Goal: Information Seeking & Learning: Learn about a topic

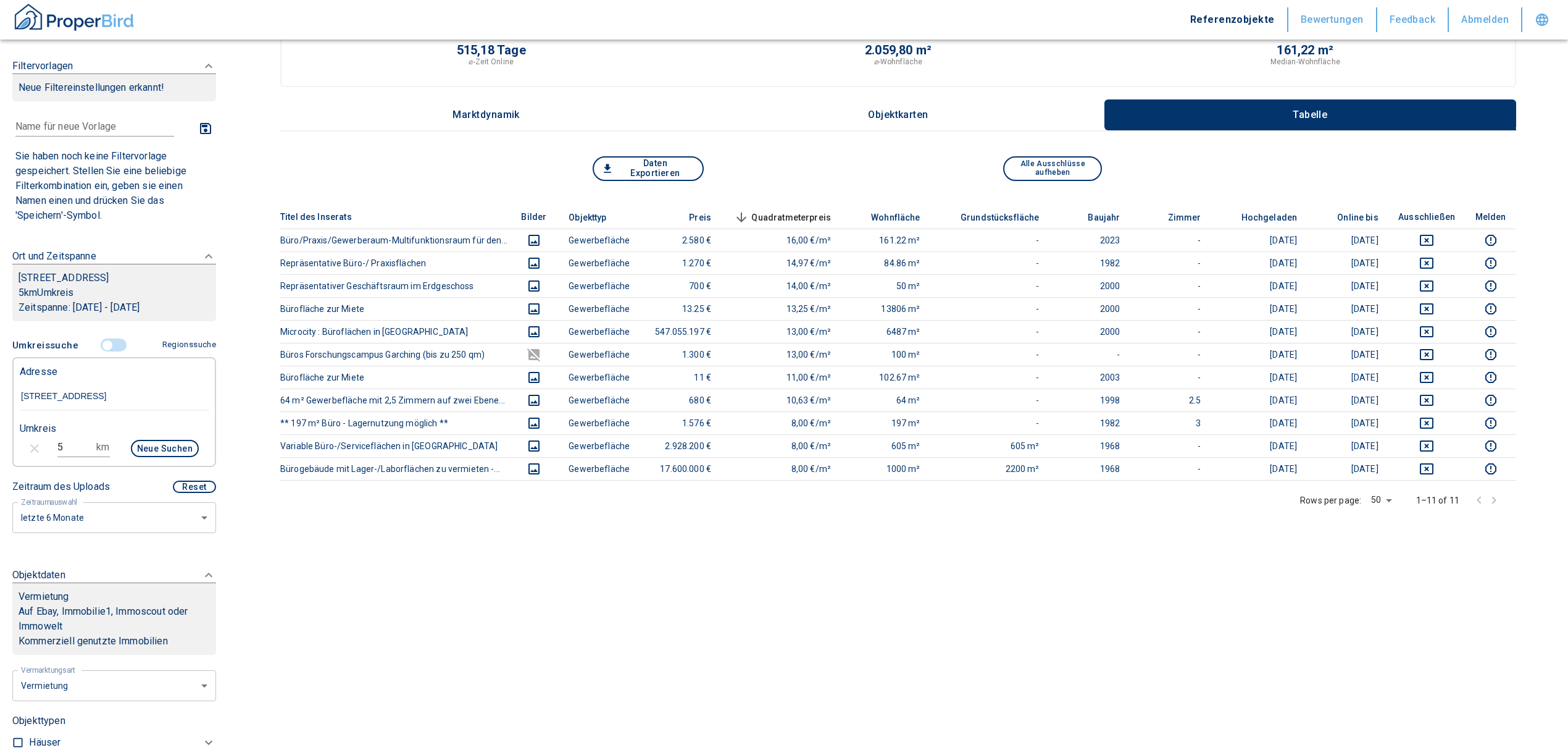
scroll to position [82, 0]
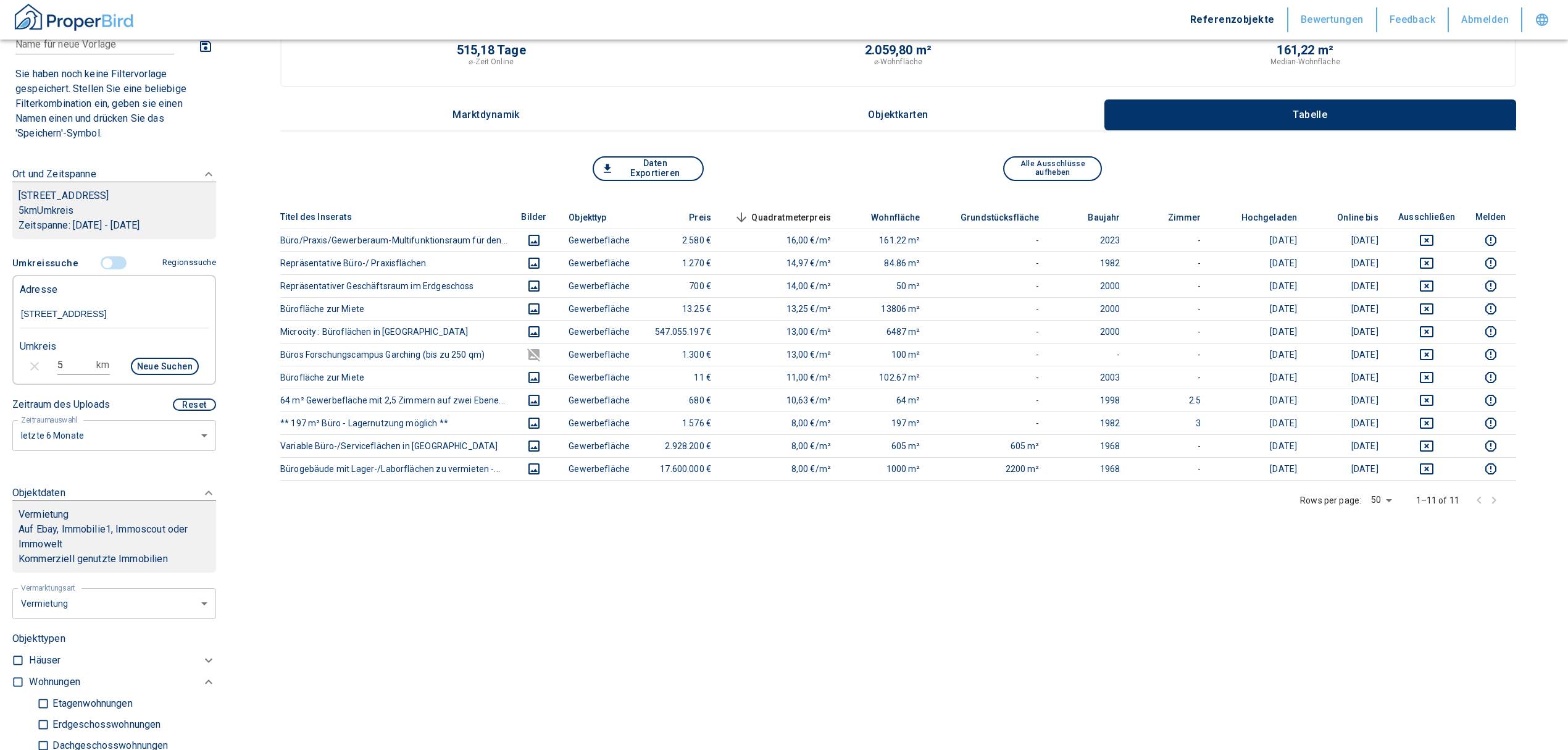
click at [97, 265] on input "controlled" at bounding box center [107, 263] width 37 height 14
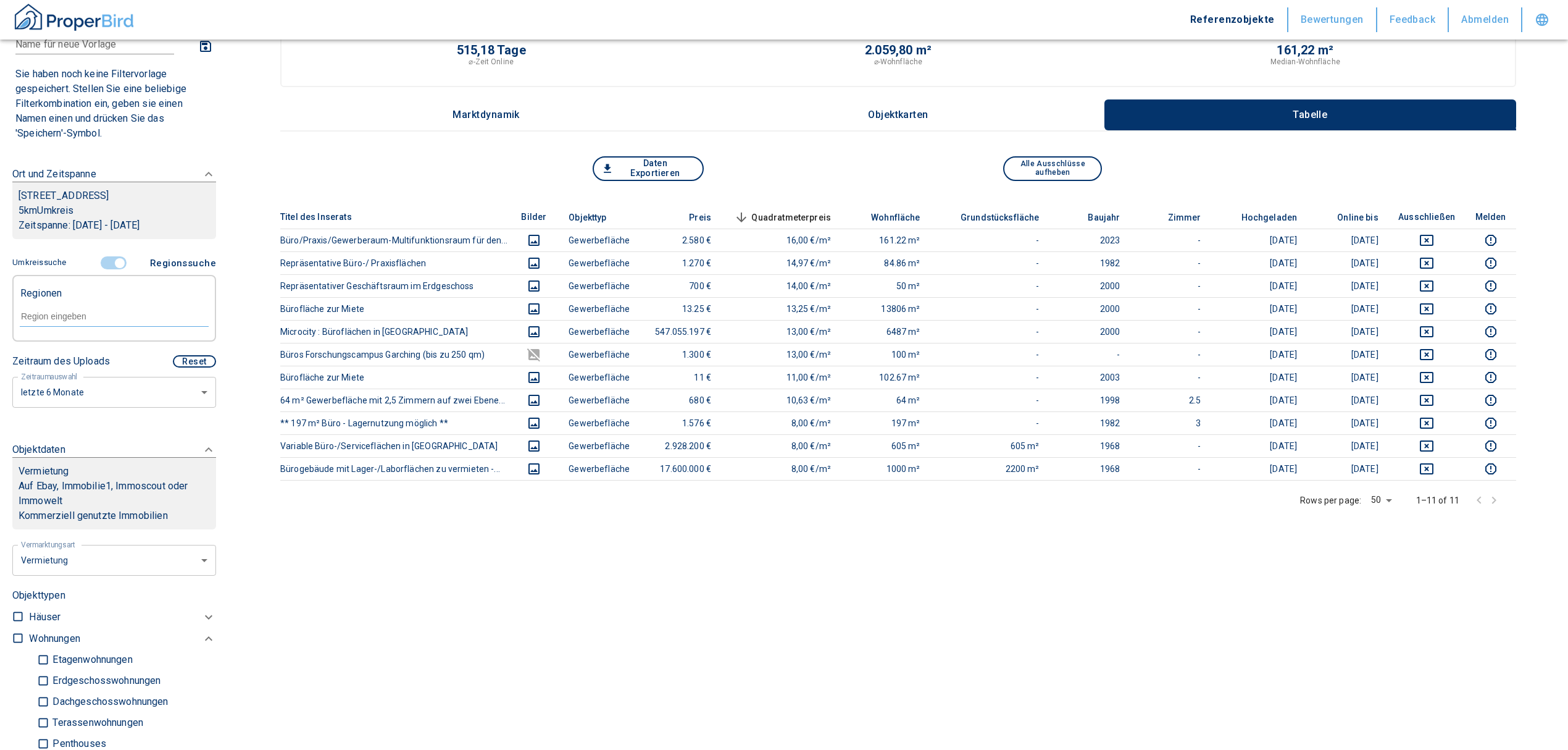
click at [110, 261] on input "controlled" at bounding box center [119, 263] width 37 height 14
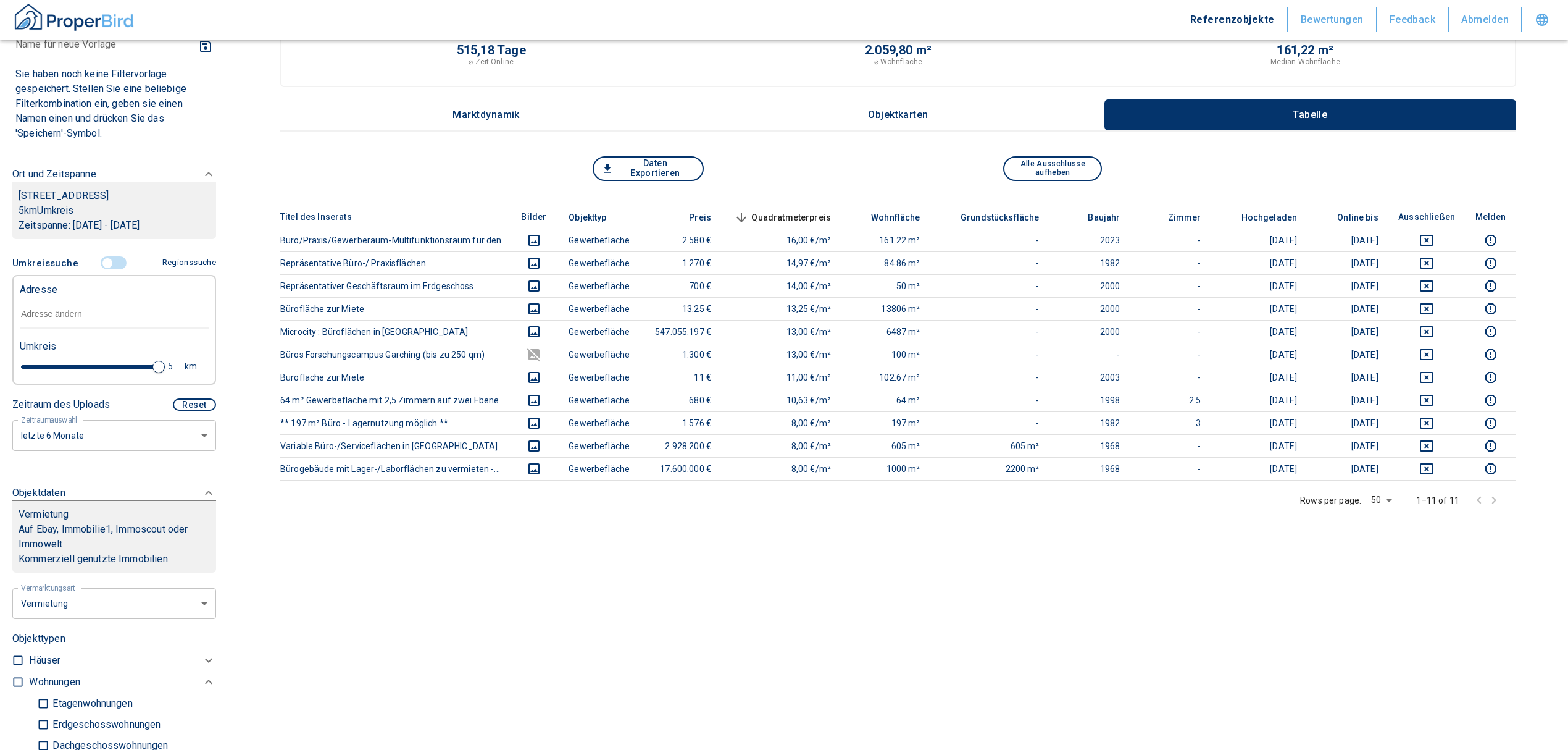
click at [60, 315] on input "text" at bounding box center [114, 315] width 189 height 29
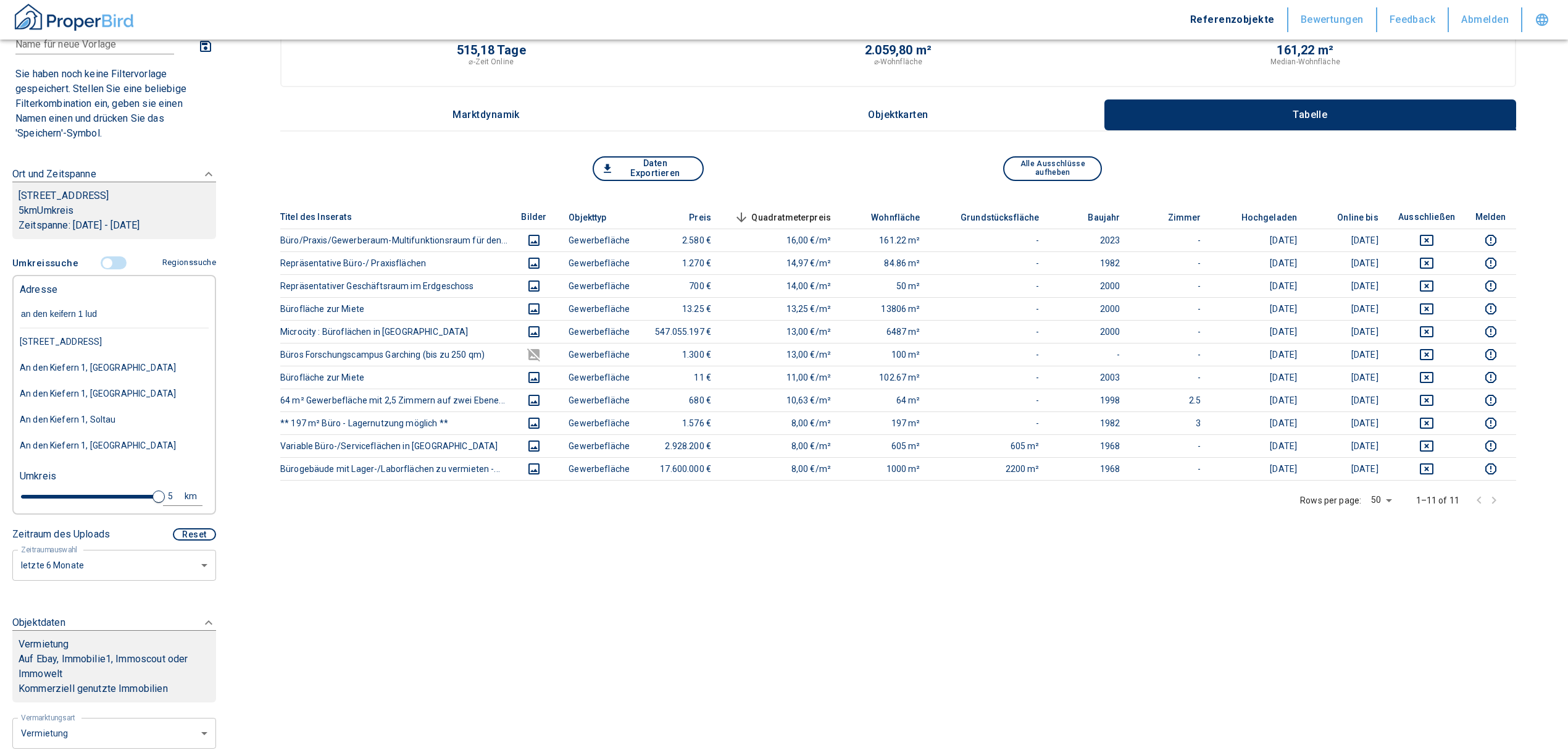
type input "an den keifern 1 ludw"
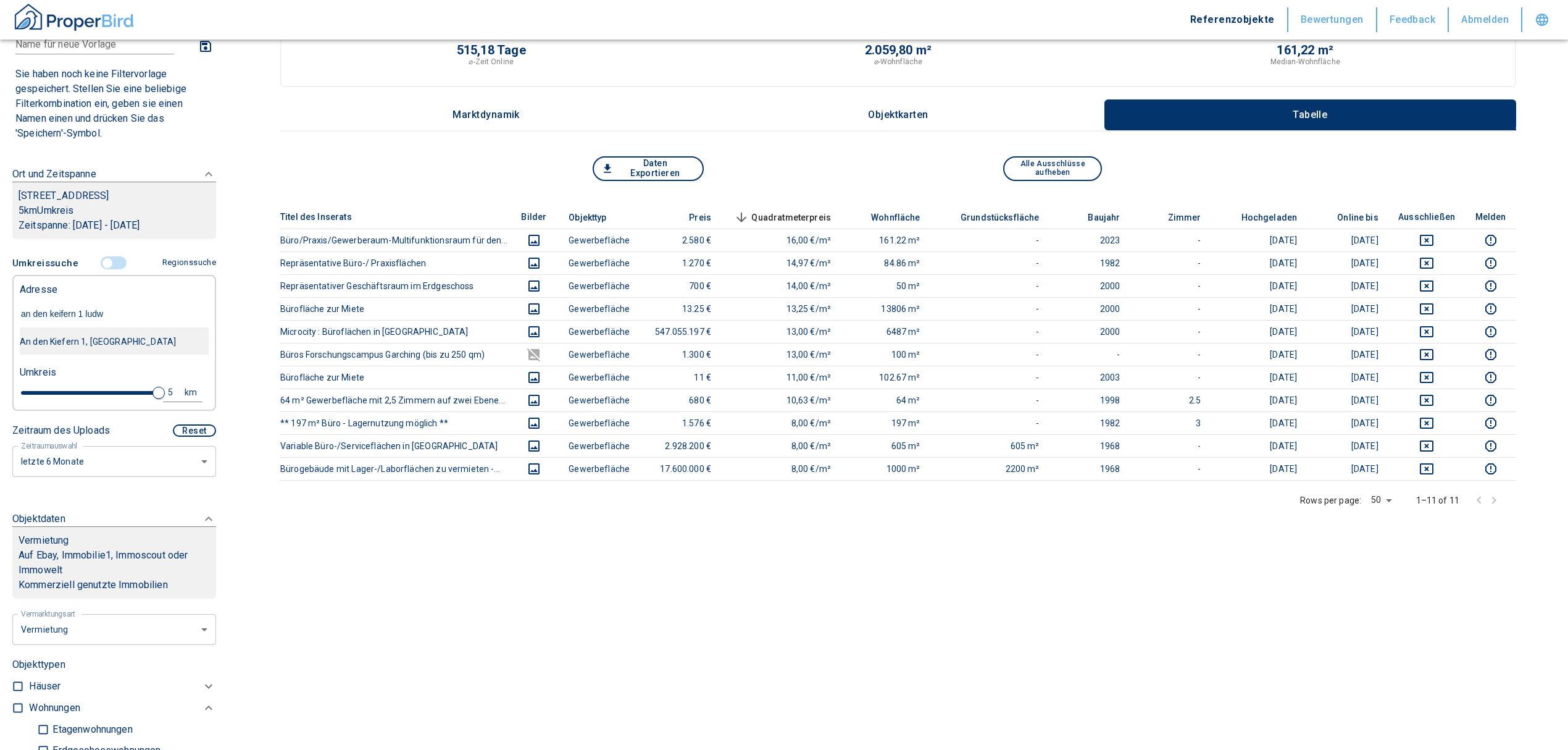
click at [104, 333] on div "An den Kiefern 1, [GEOGRAPHIC_DATA]" at bounding box center [114, 342] width 189 height 26
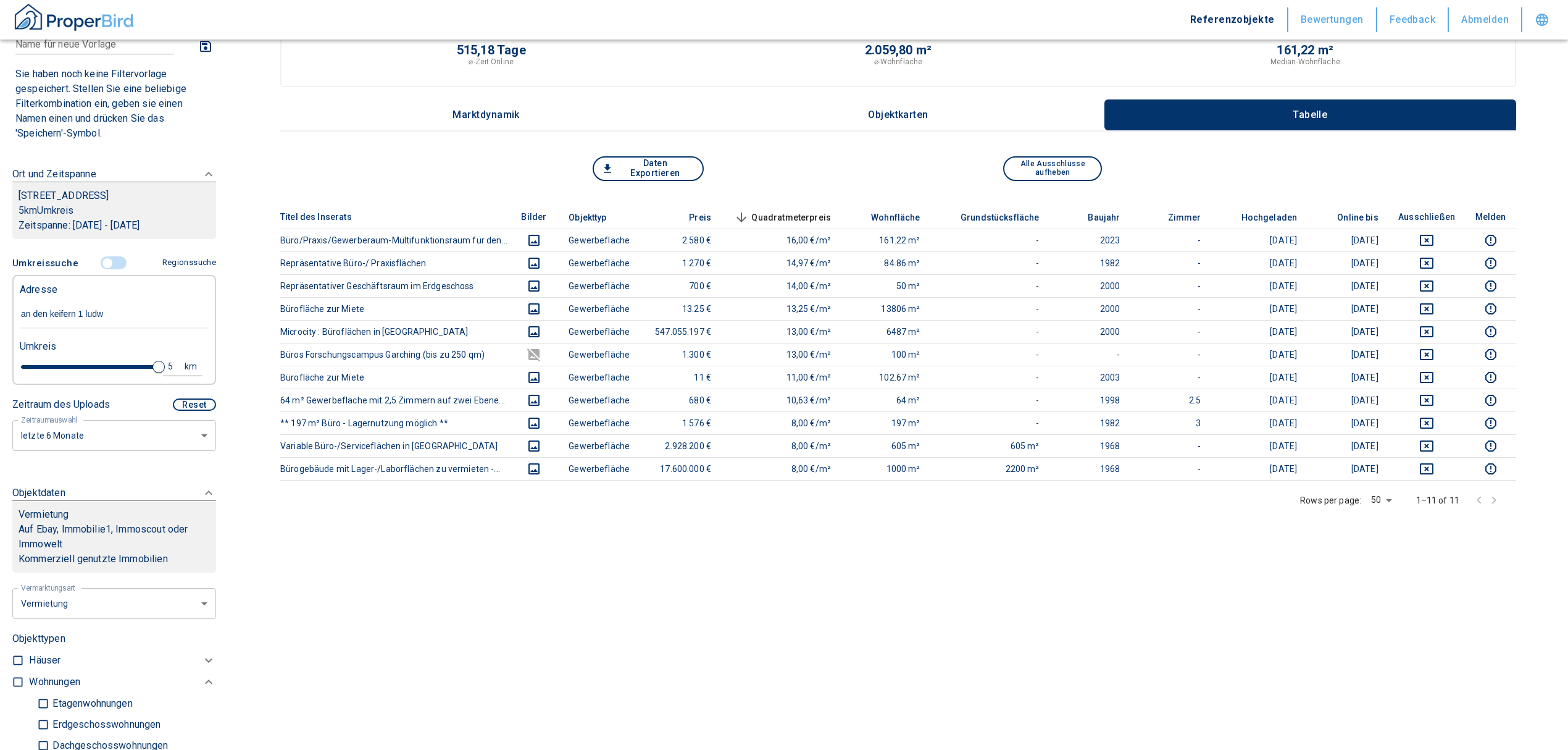
type input "2020"
type input "999999990"
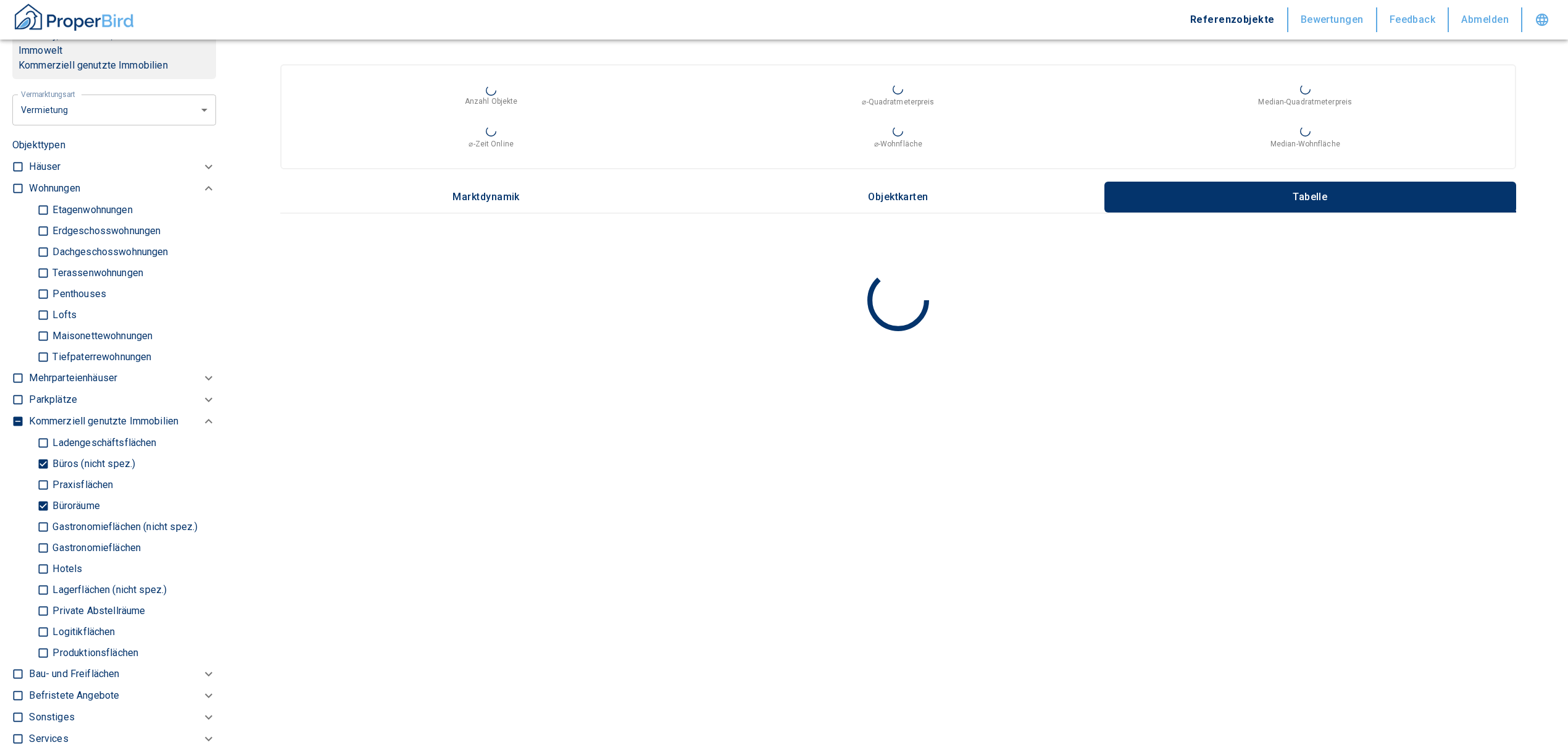
scroll to position [576, 0]
type input "An den Kiefern 1, [GEOGRAPHIC_DATA]"
click at [38, 503] on input "Büroräume" at bounding box center [43, 505] width 12 height 22
checkbox input "false"
type input "2020"
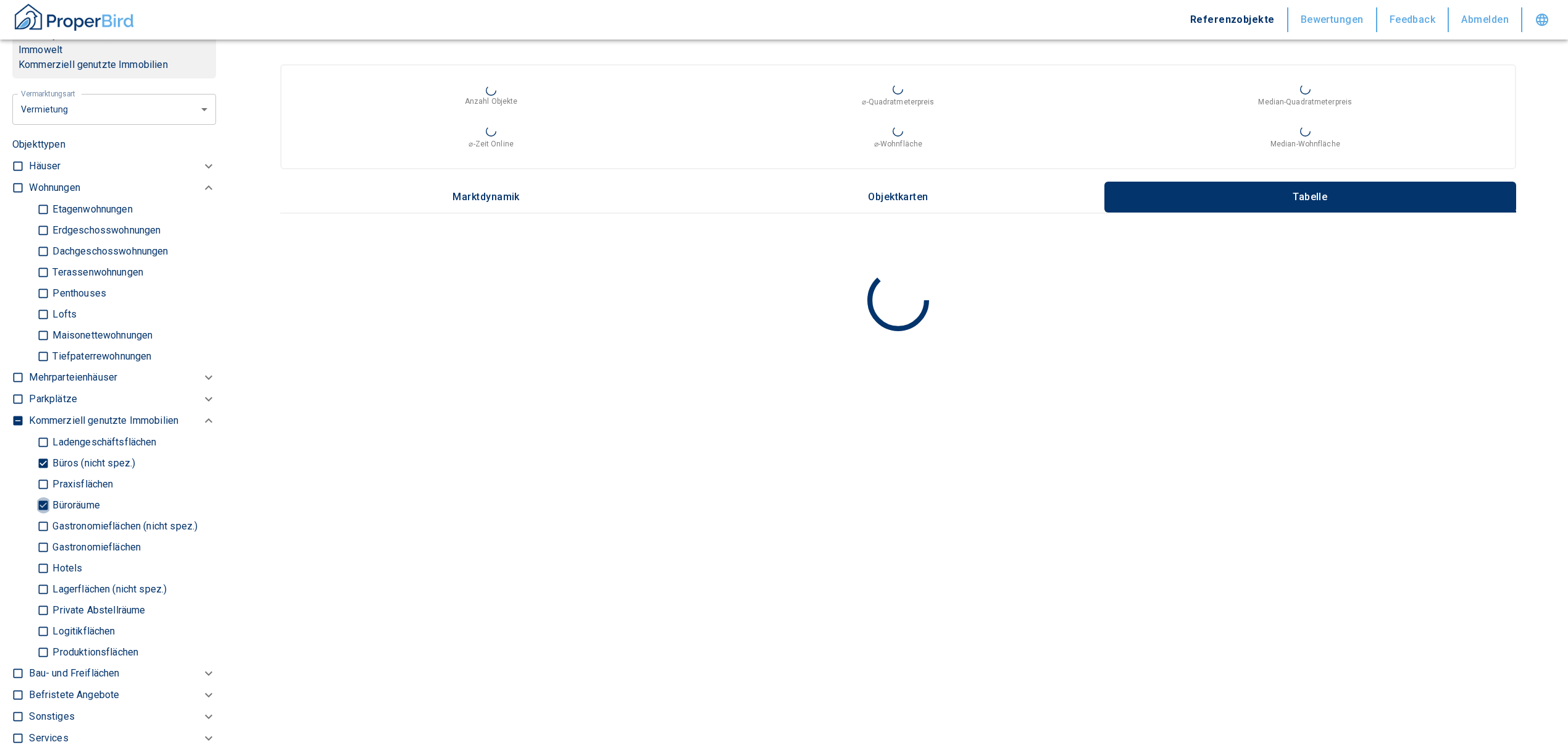
type input "999999990"
click at [43, 463] on input "Büros (nicht spez.)" at bounding box center [43, 463] width 12 height 22
checkbox input "false"
type input "2020"
type input "999999990"
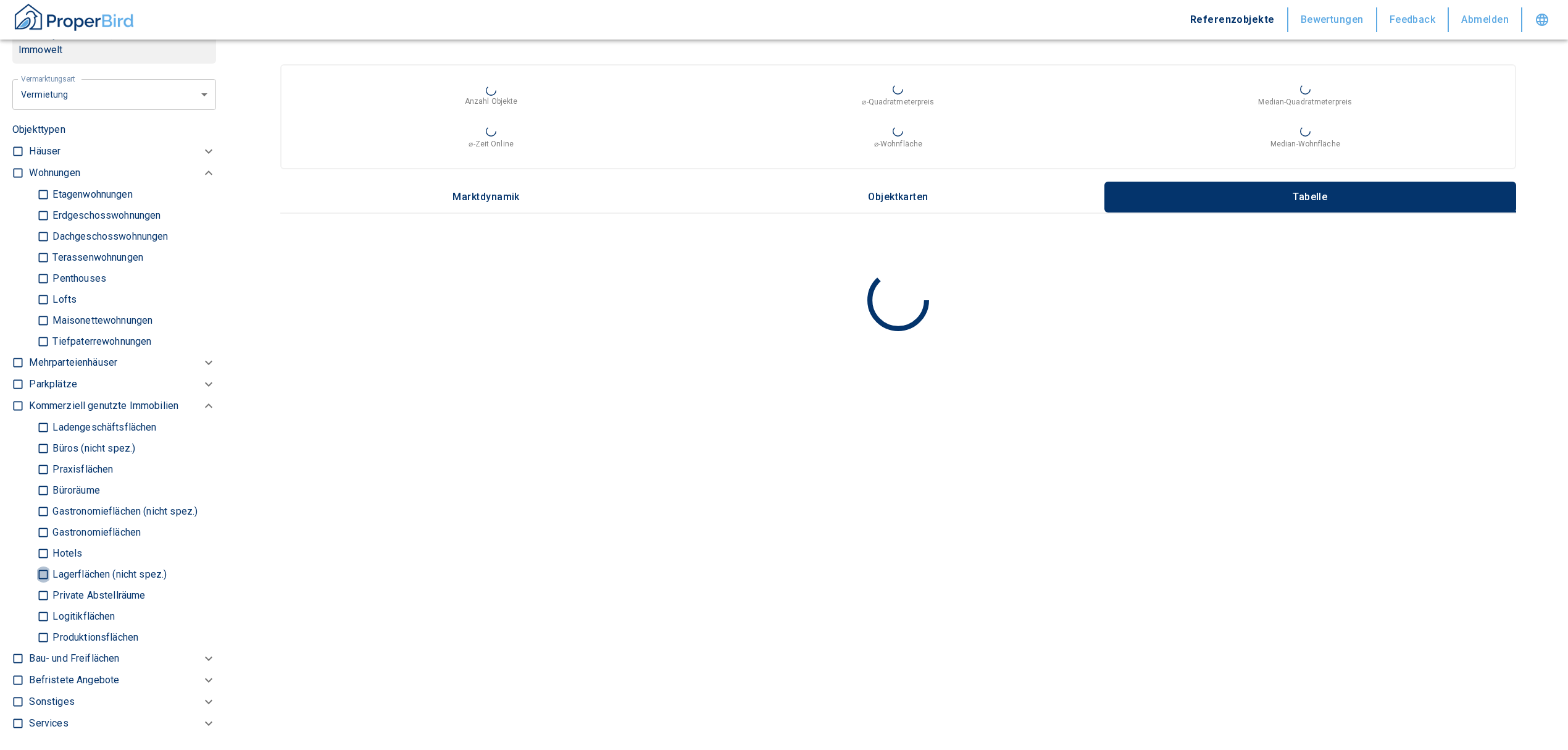
click at [39, 572] on input "Lagerflächen (nicht spez.)" at bounding box center [43, 574] width 12 height 22
checkbox input "true"
type input "2020"
type input "999999990"
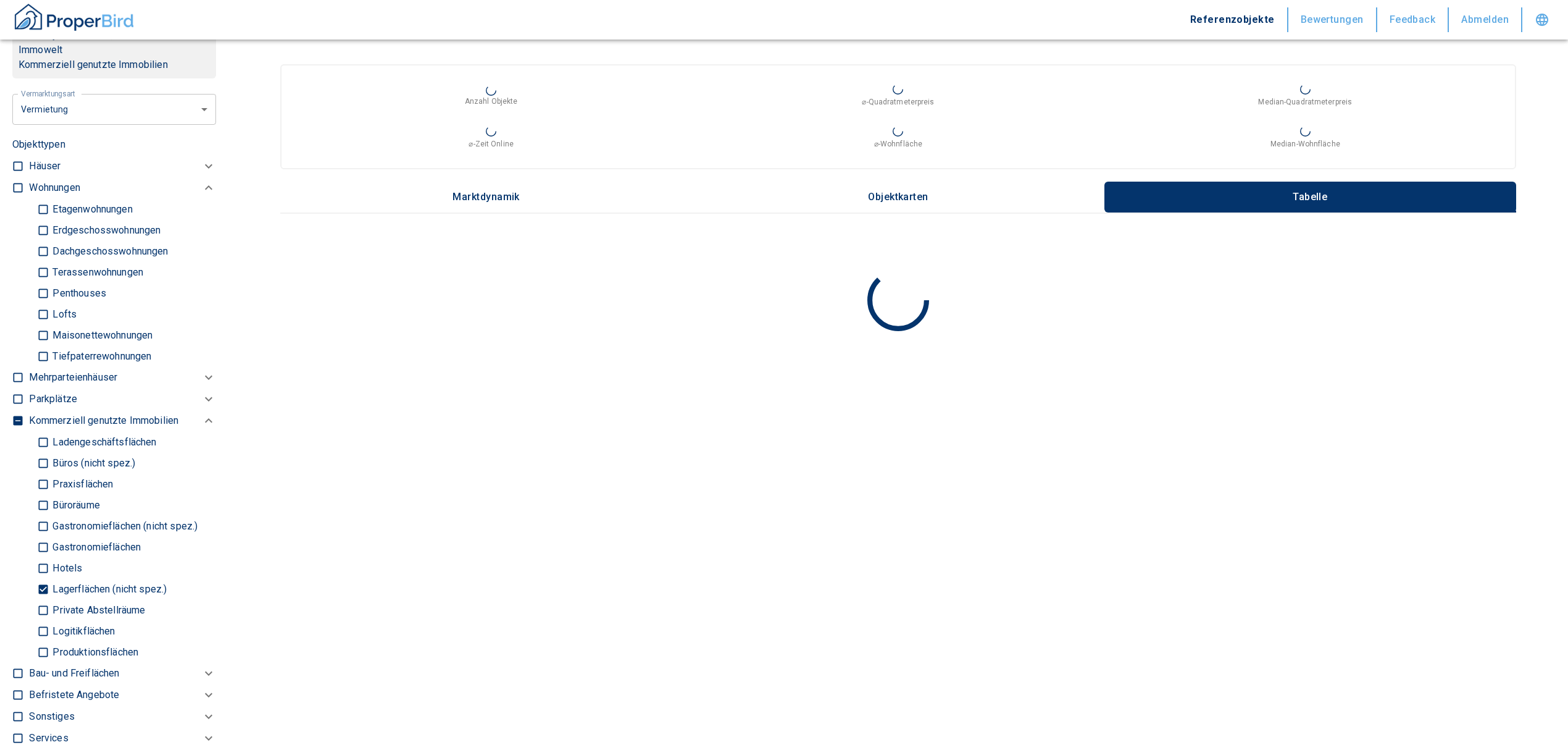
click at [42, 625] on input "Logitikflächen" at bounding box center [43, 631] width 12 height 22
checkbox input "true"
type input "2020"
type input "999999990"
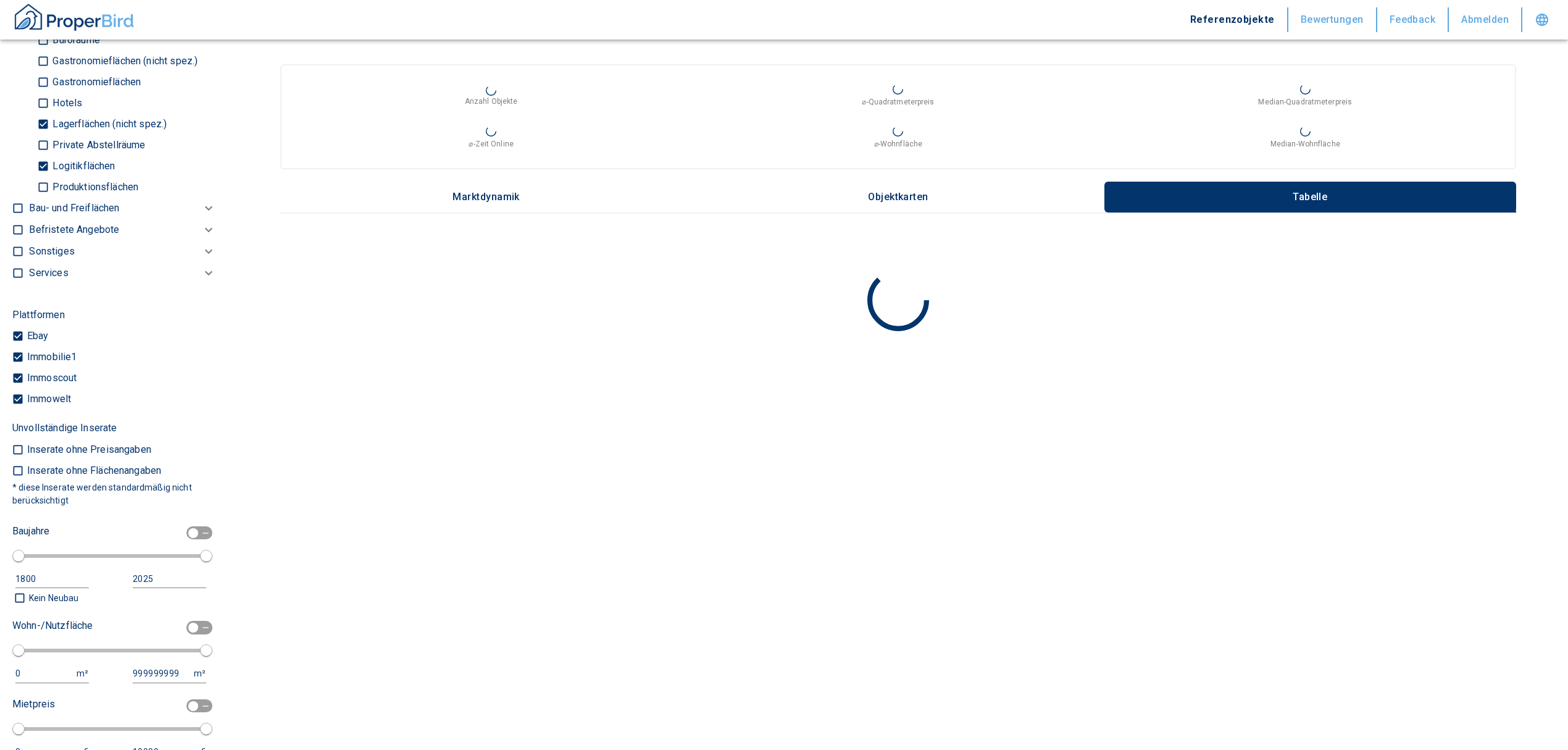
scroll to position [1071, 0]
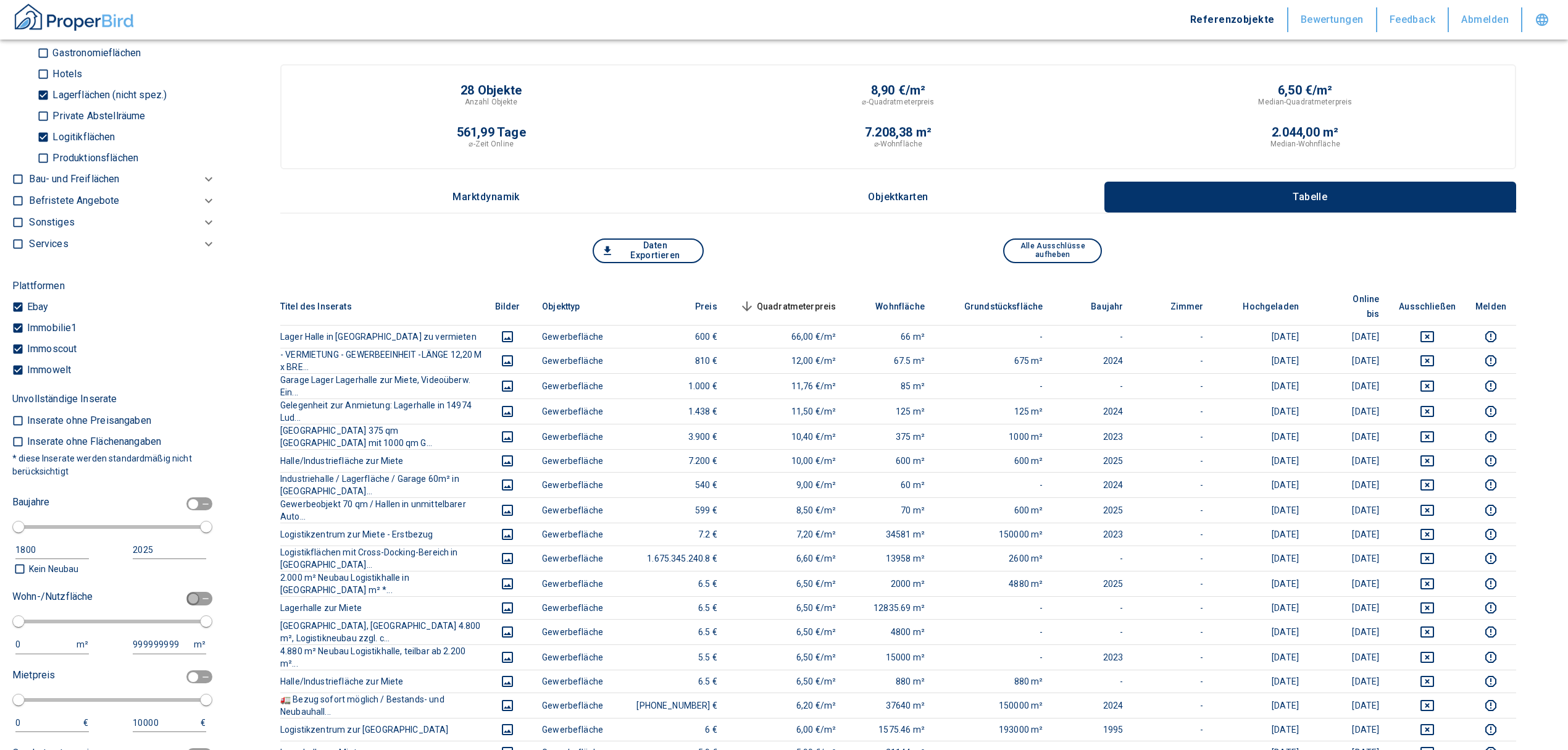
drag, startPoint x: 176, startPoint y: 602, endPoint x: 168, endPoint y: 606, distance: 8.9
click at [177, 602] on input "checkbox" at bounding box center [193, 599] width 37 height 14
checkbox input "true"
type input "2020"
type input "50"
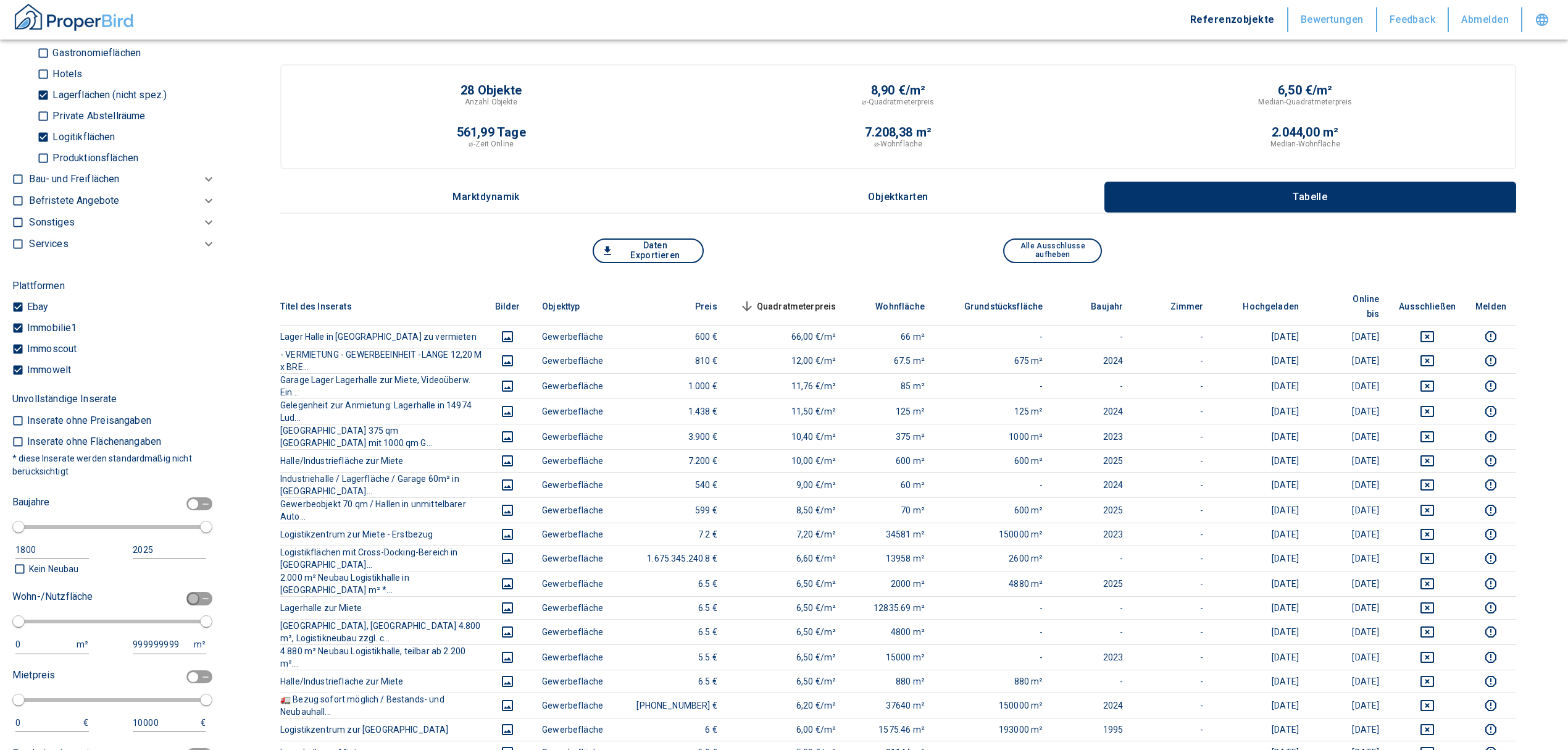
type input "150"
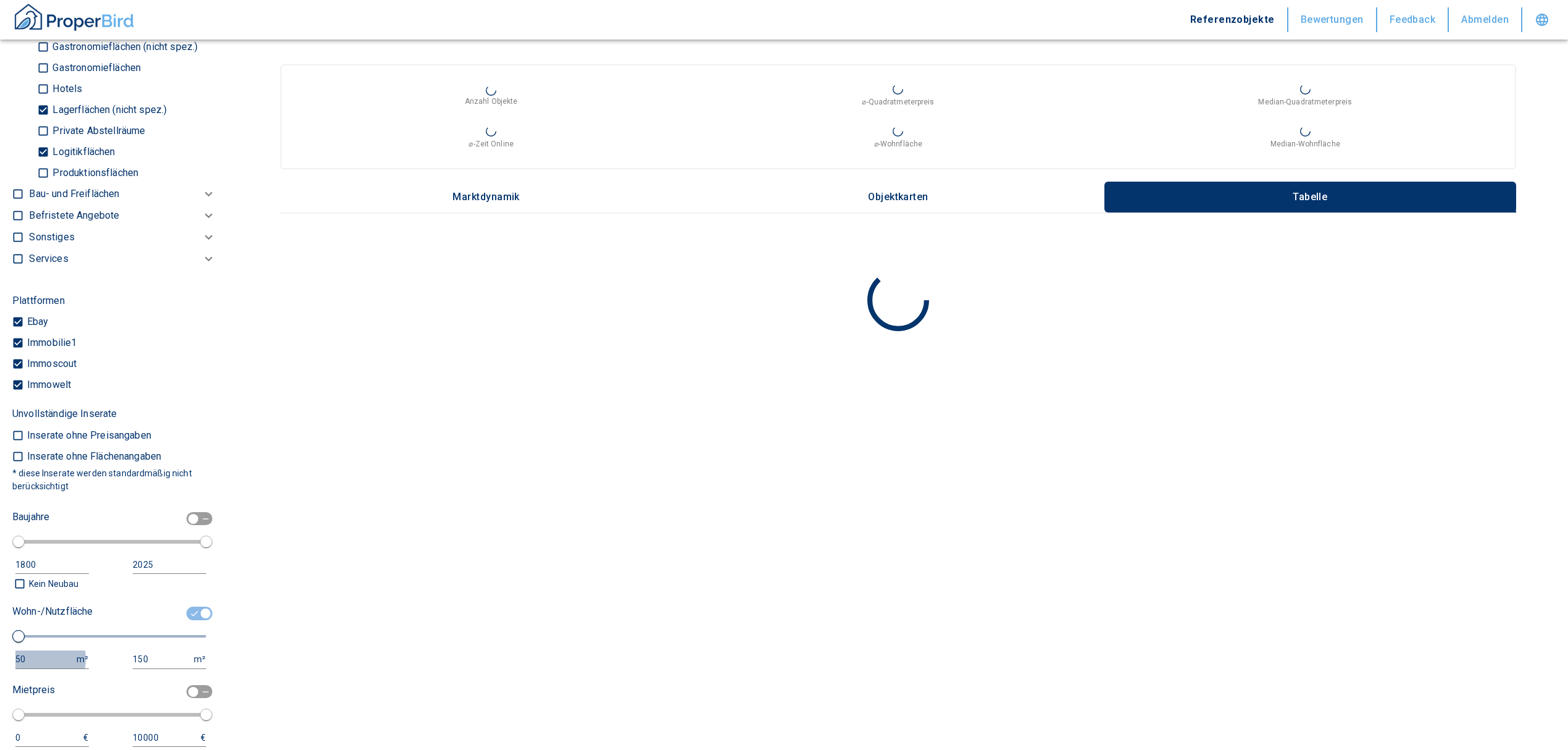
click at [27, 659] on div "50" at bounding box center [39, 659] width 49 height 15
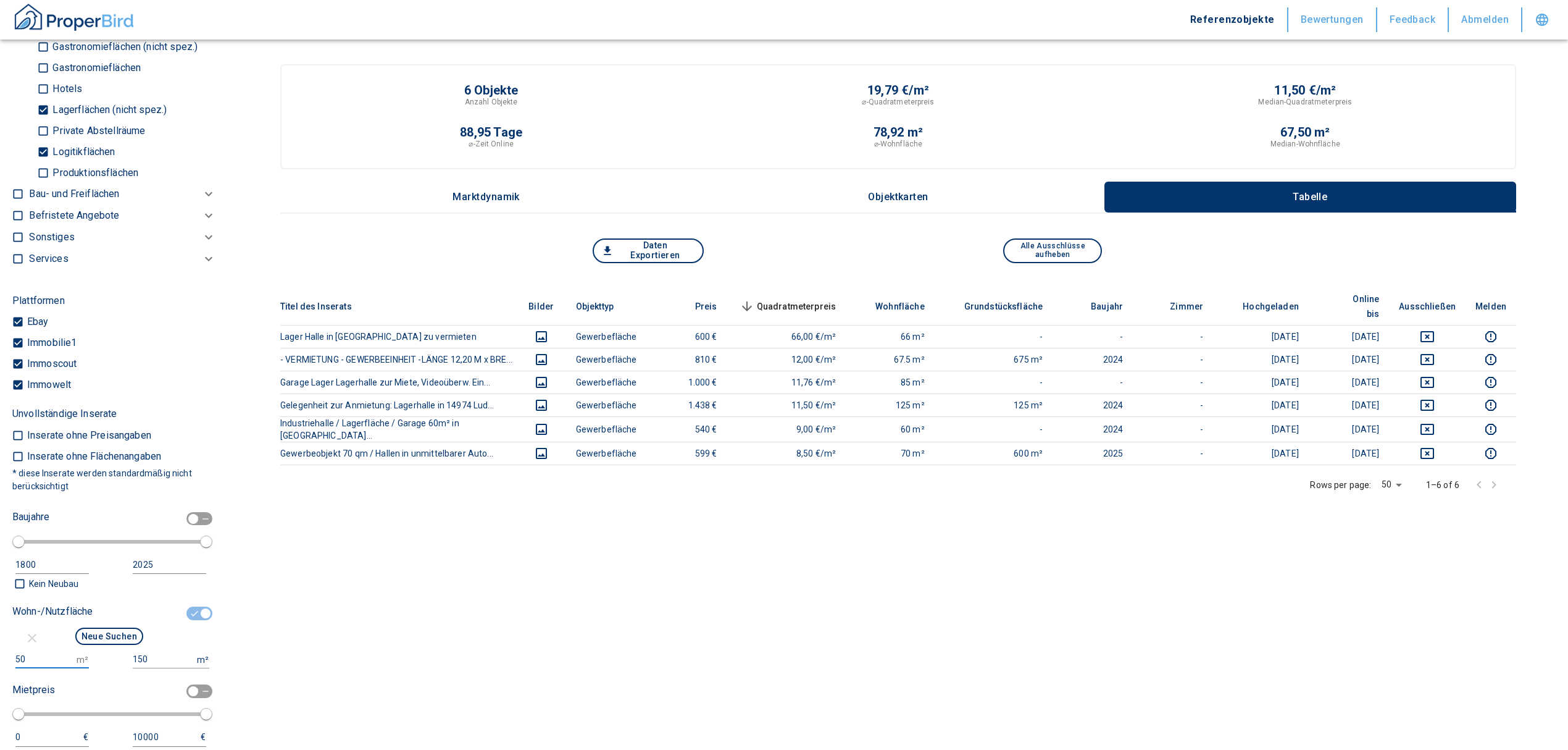
drag, startPoint x: 27, startPoint y: 659, endPoint x: 0, endPoint y: 652, distance: 27.9
click at [0, 652] on div "Filtervorlagen Neue Filtereinstellungen erkannt! Name für neue Vorlage x Sie ha…" at bounding box center [114, 375] width 228 height 750
type input "1000"
drag, startPoint x: 144, startPoint y: 655, endPoint x: 60, endPoint y: 652, distance: 84.1
click at [60, 652] on div "1000 m² 150 m² Wir tauschen ihre Eingaben für eine neue Suche" at bounding box center [109, 664] width 194 height 27
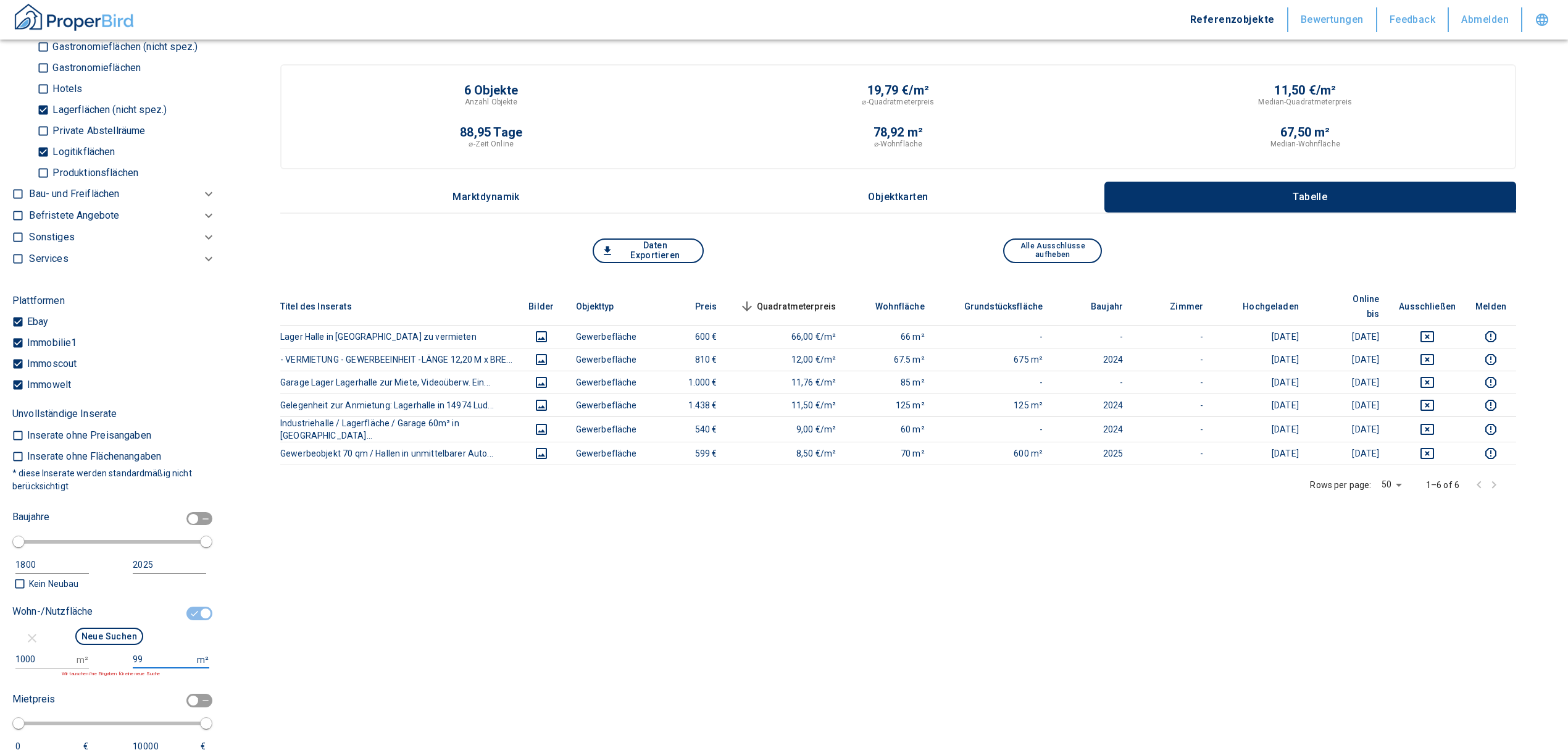
type input "999999999"
click at [119, 634] on button "Neue Suchen" at bounding box center [110, 636] width 68 height 17
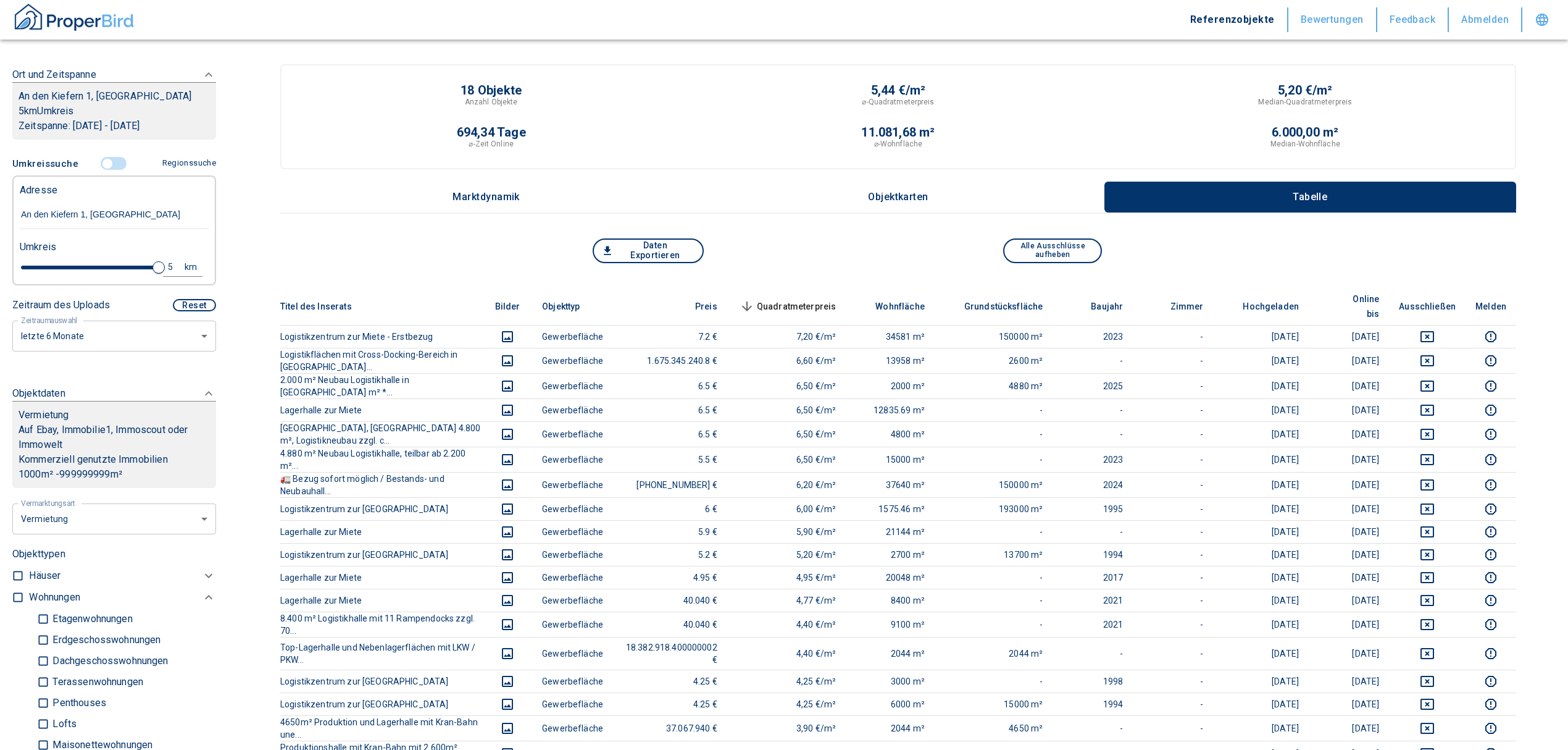
scroll to position [164, 0]
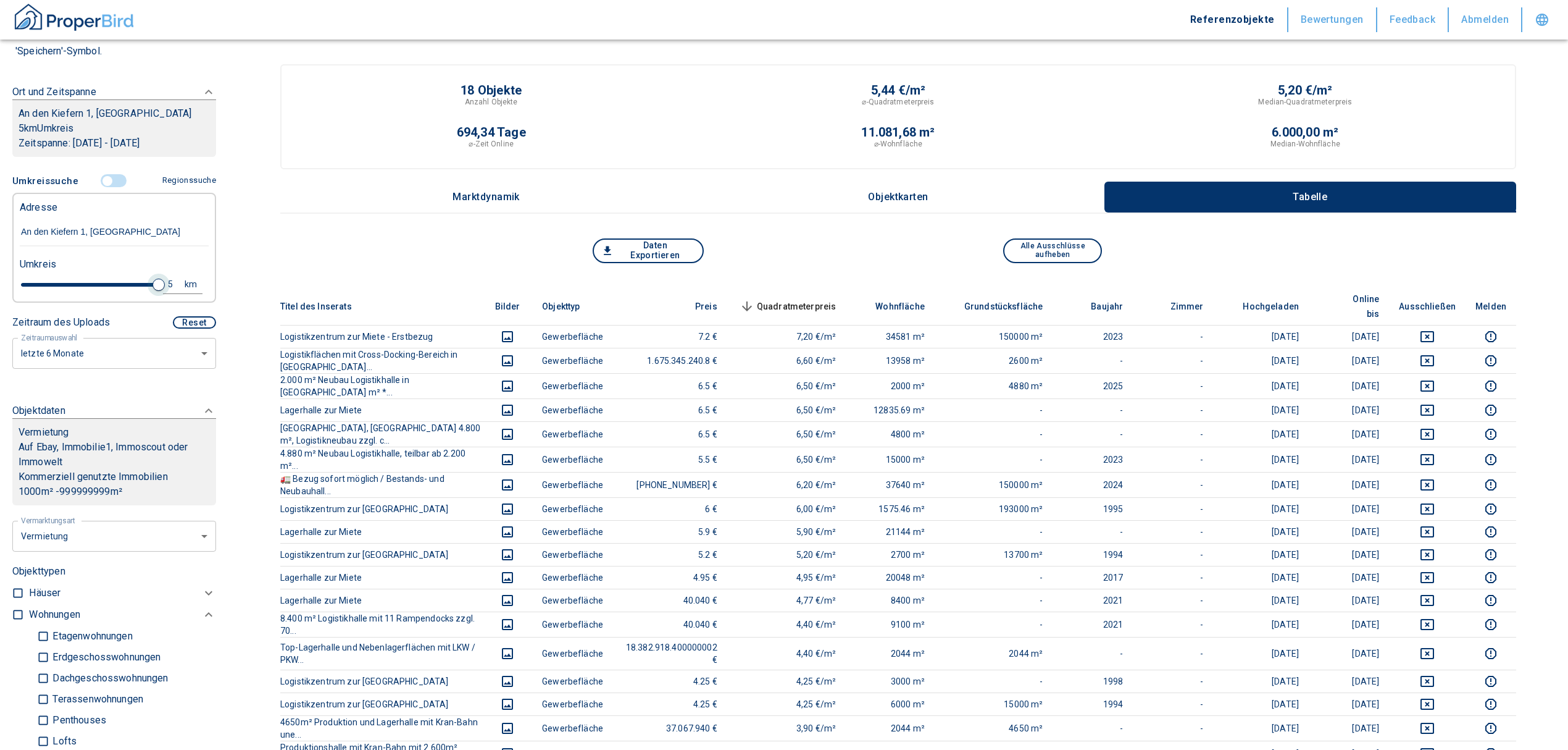
type input "2020"
type input "4.8"
type input "2020"
type input "4.6"
type input "2020"
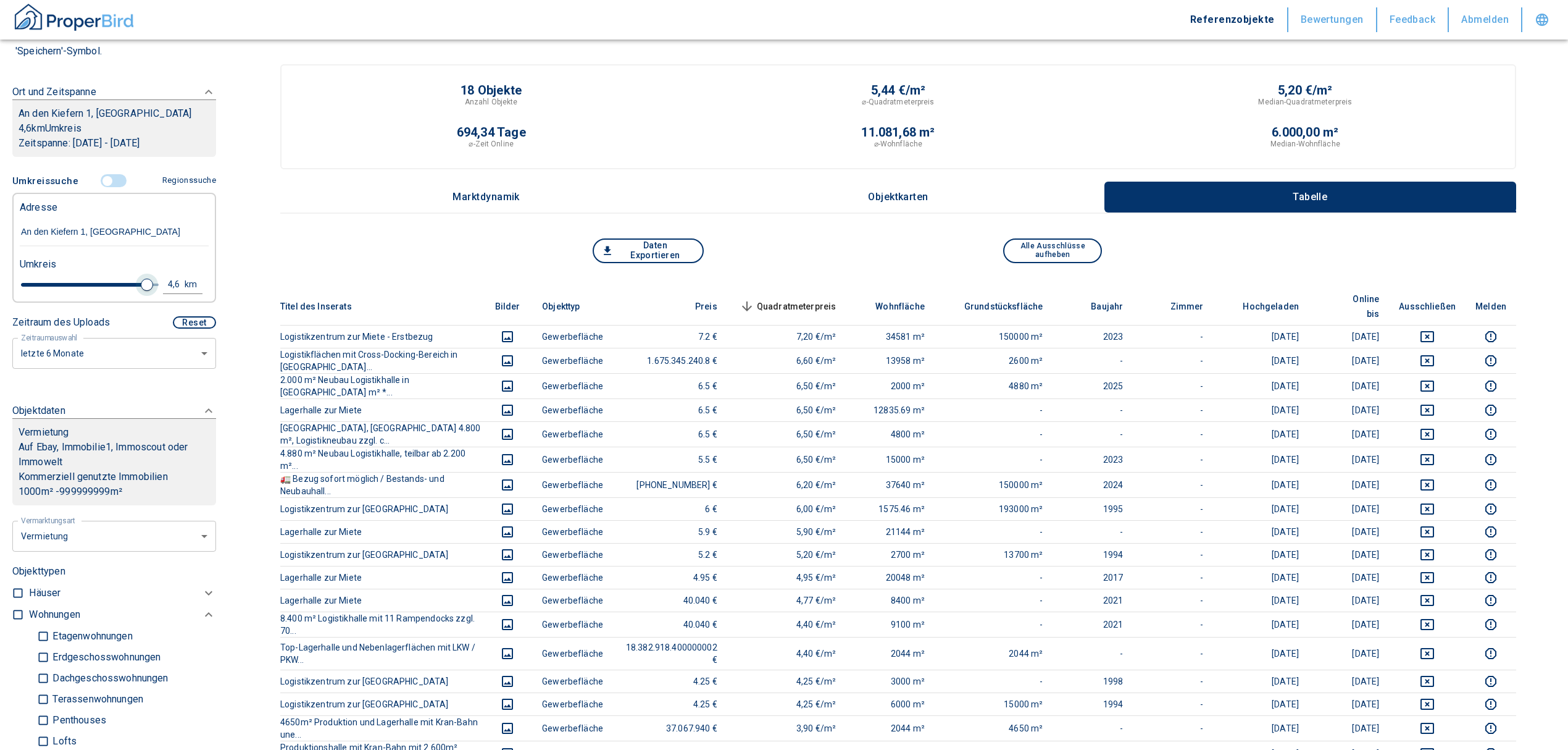
type input "4.4"
type input "2020"
type input "4.2"
type input "2020"
type input "4"
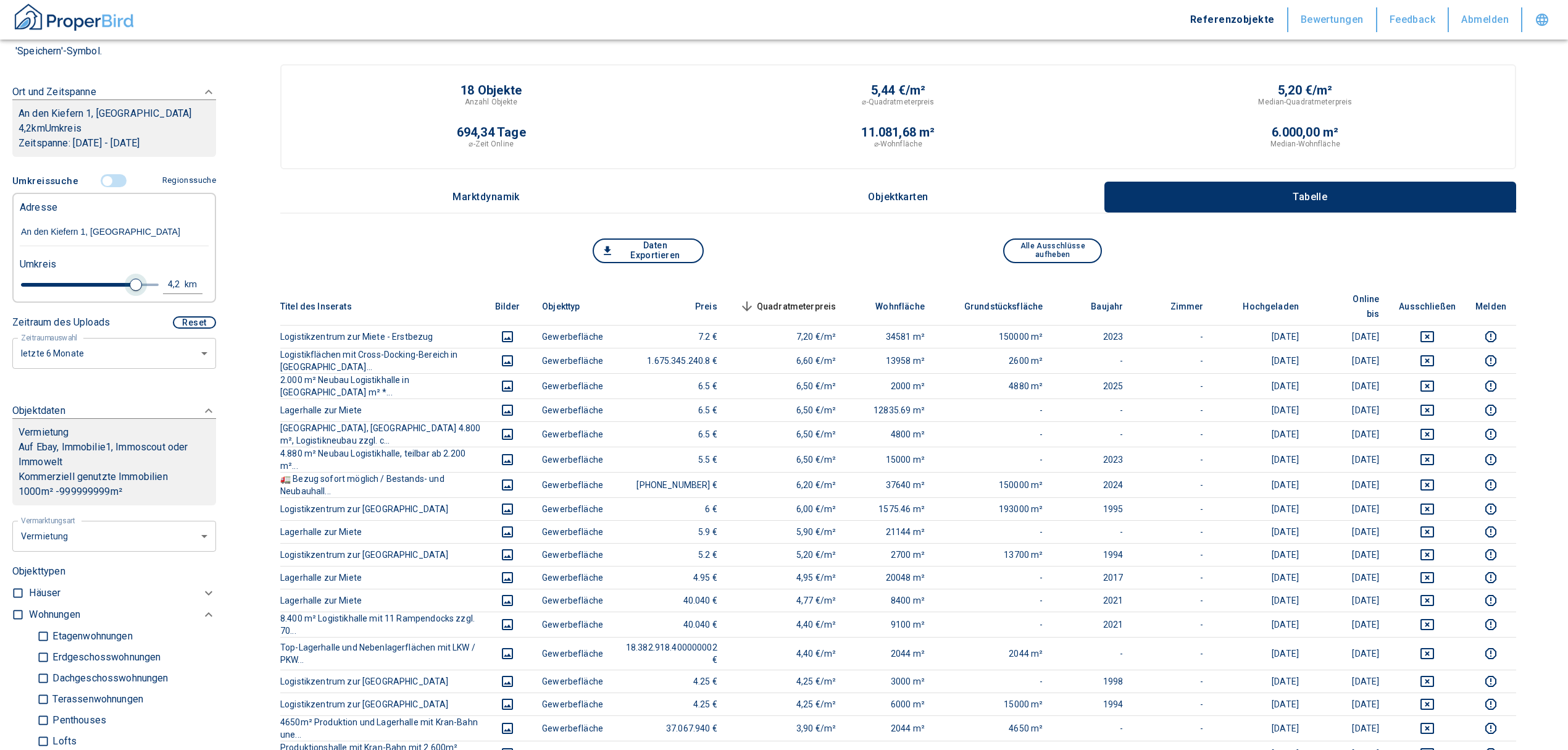
type input "2020"
type input "3.8"
type input "2020"
type input "3.6"
type input "2020"
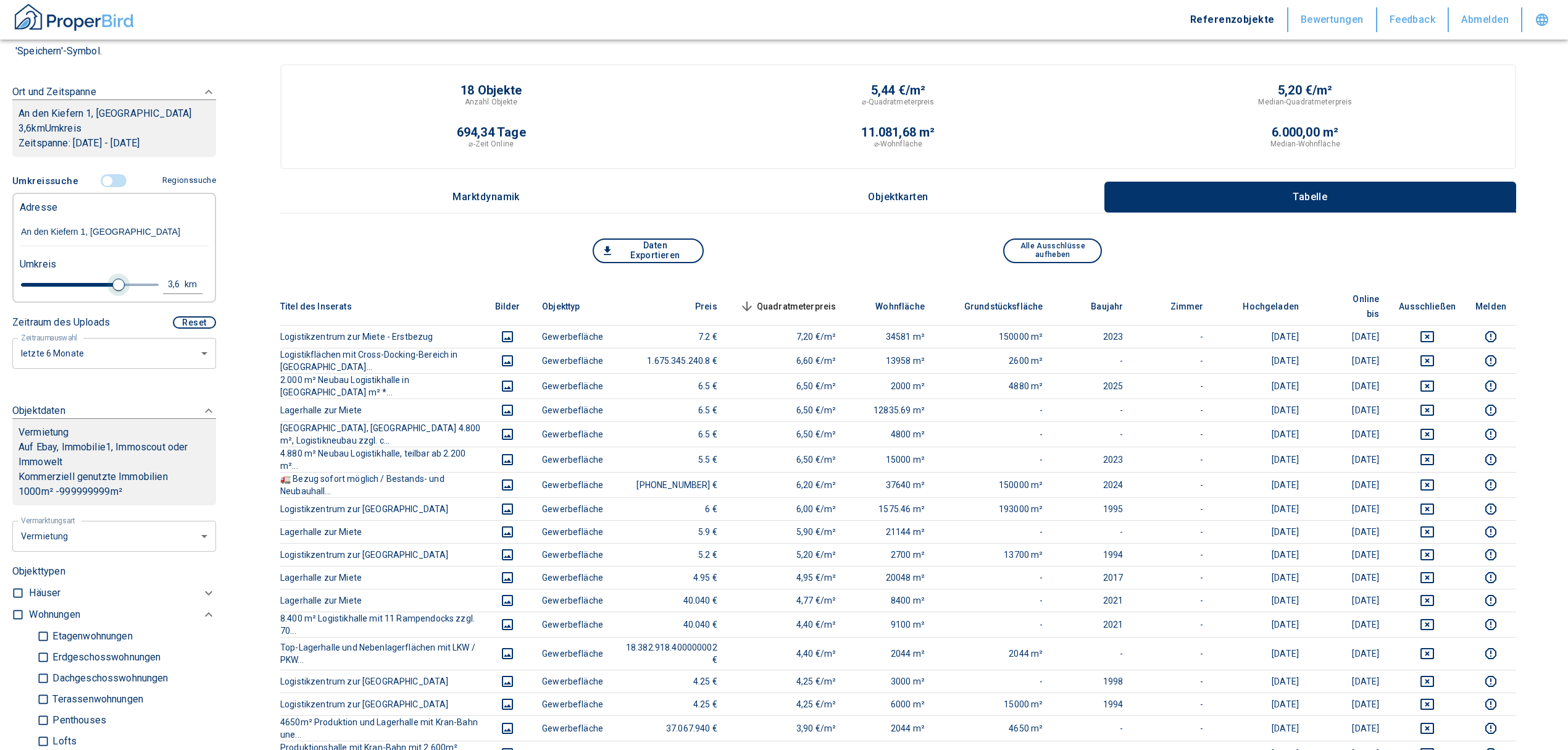
type input "3.4"
type input "2020"
type input "3.2"
type input "2020"
type input "3"
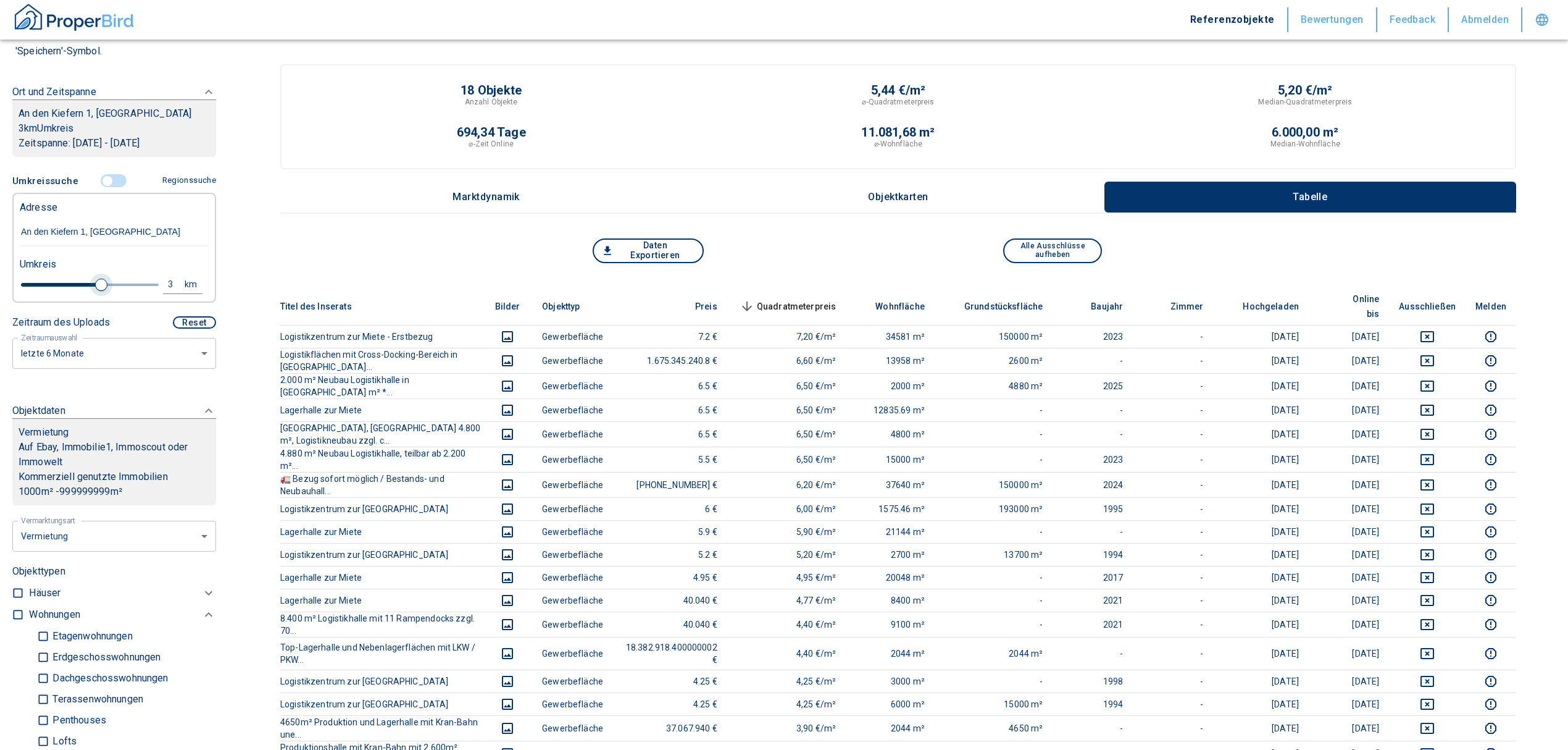
drag, startPoint x: 151, startPoint y: 283, endPoint x: 96, endPoint y: 275, distance: 55.6
click at [96, 278] on span at bounding box center [101, 284] width 12 height 12
type input "2020"
click at [793, 299] on span "Quadratmeterpreis sorted descending" at bounding box center [787, 306] width 100 height 15
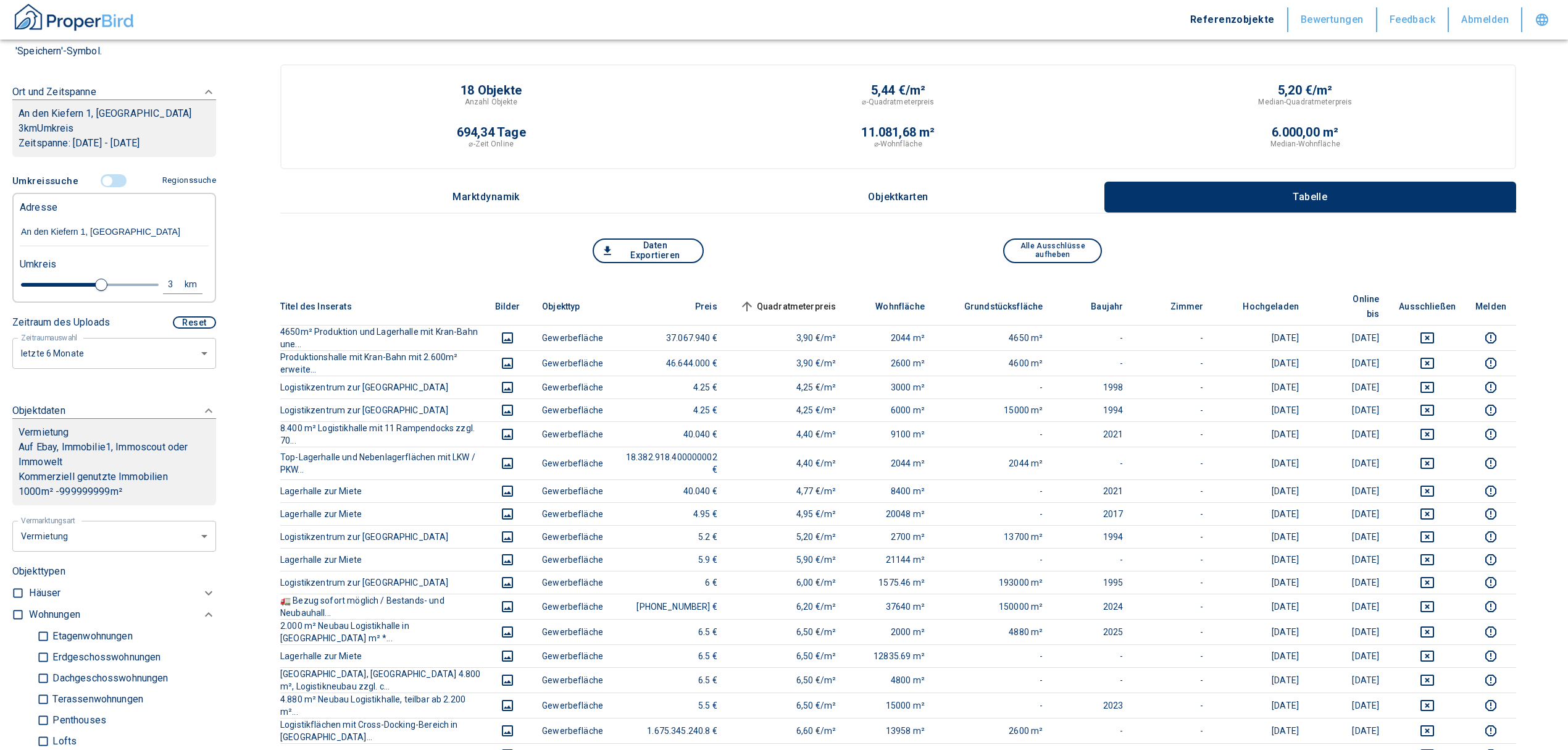
click at [803, 299] on span "Quadratmeterpreis sorted ascending" at bounding box center [787, 306] width 100 height 15
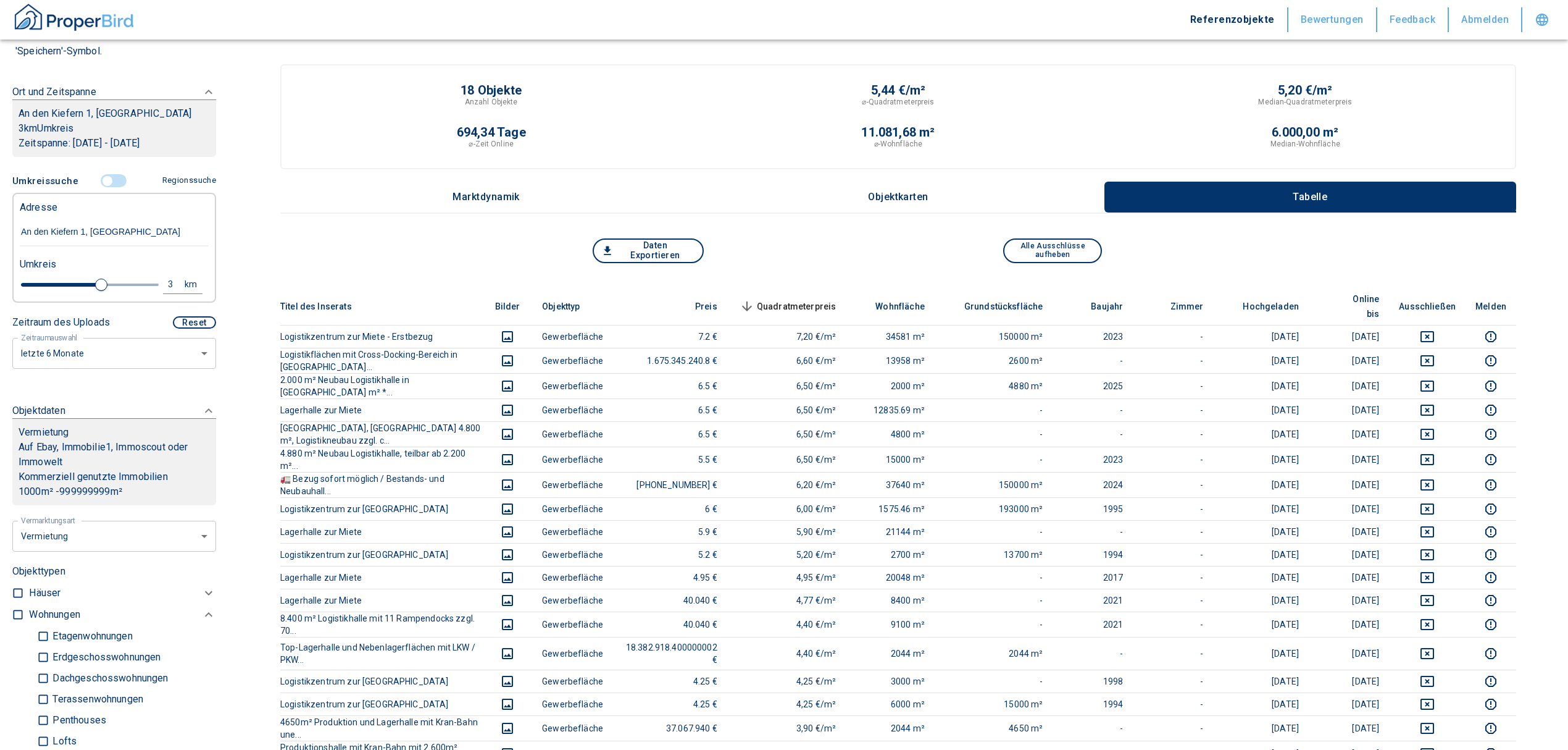
click at [803, 299] on span "Quadratmeterpreis sorted descending" at bounding box center [787, 306] width 100 height 15
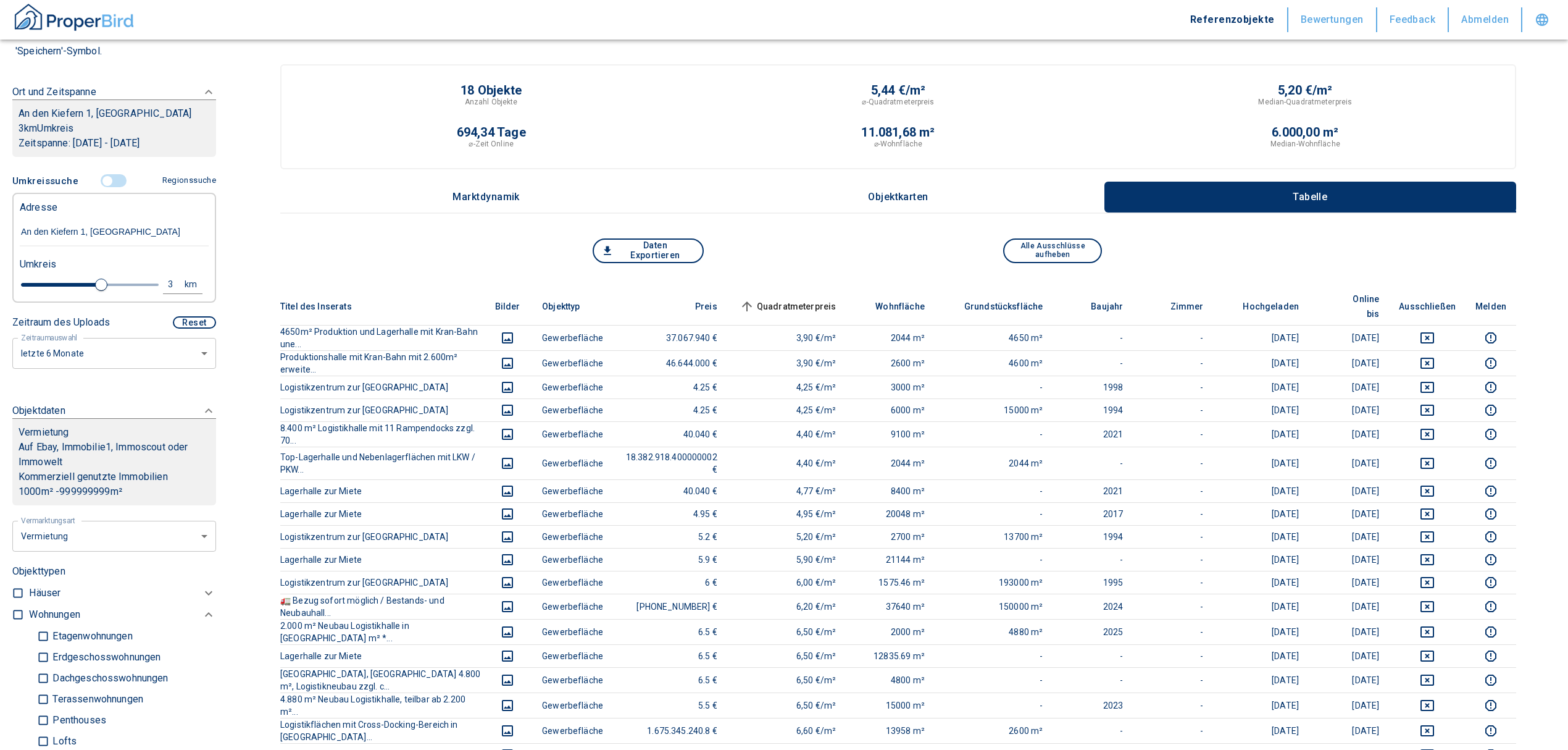
click at [803, 299] on span "Quadratmeterpreis sorted ascending" at bounding box center [787, 306] width 100 height 15
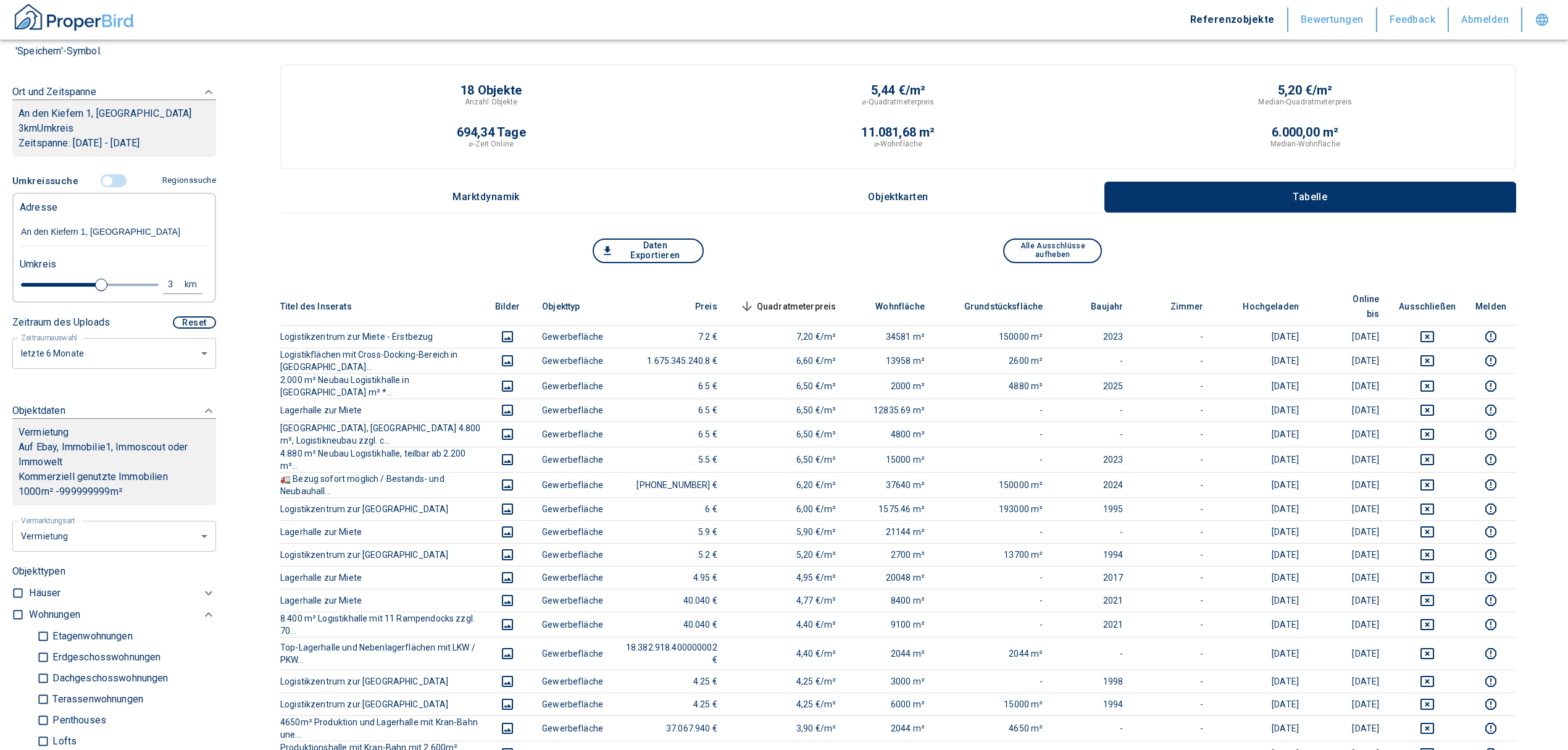
click at [167, 279] on div "3" at bounding box center [177, 284] width 22 height 15
drag, startPoint x: 42, startPoint y: 293, endPoint x: 35, endPoint y: 290, distance: 7.6
click at [36, 290] on div "3 km Neue Suchen" at bounding box center [104, 285] width 189 height 29
type input "1"
click at [159, 282] on button "Neue Suchen" at bounding box center [165, 284] width 68 height 17
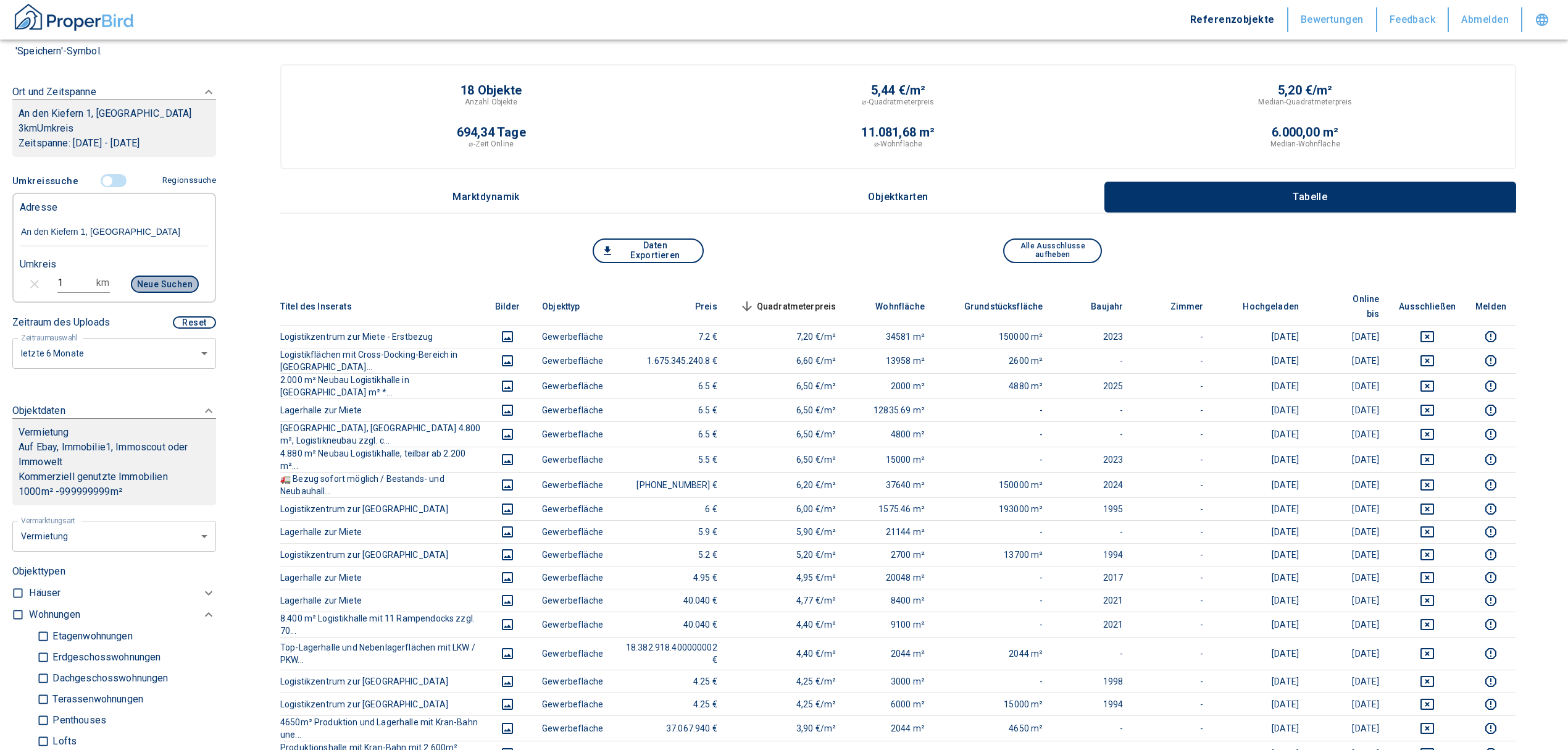
type input "2020"
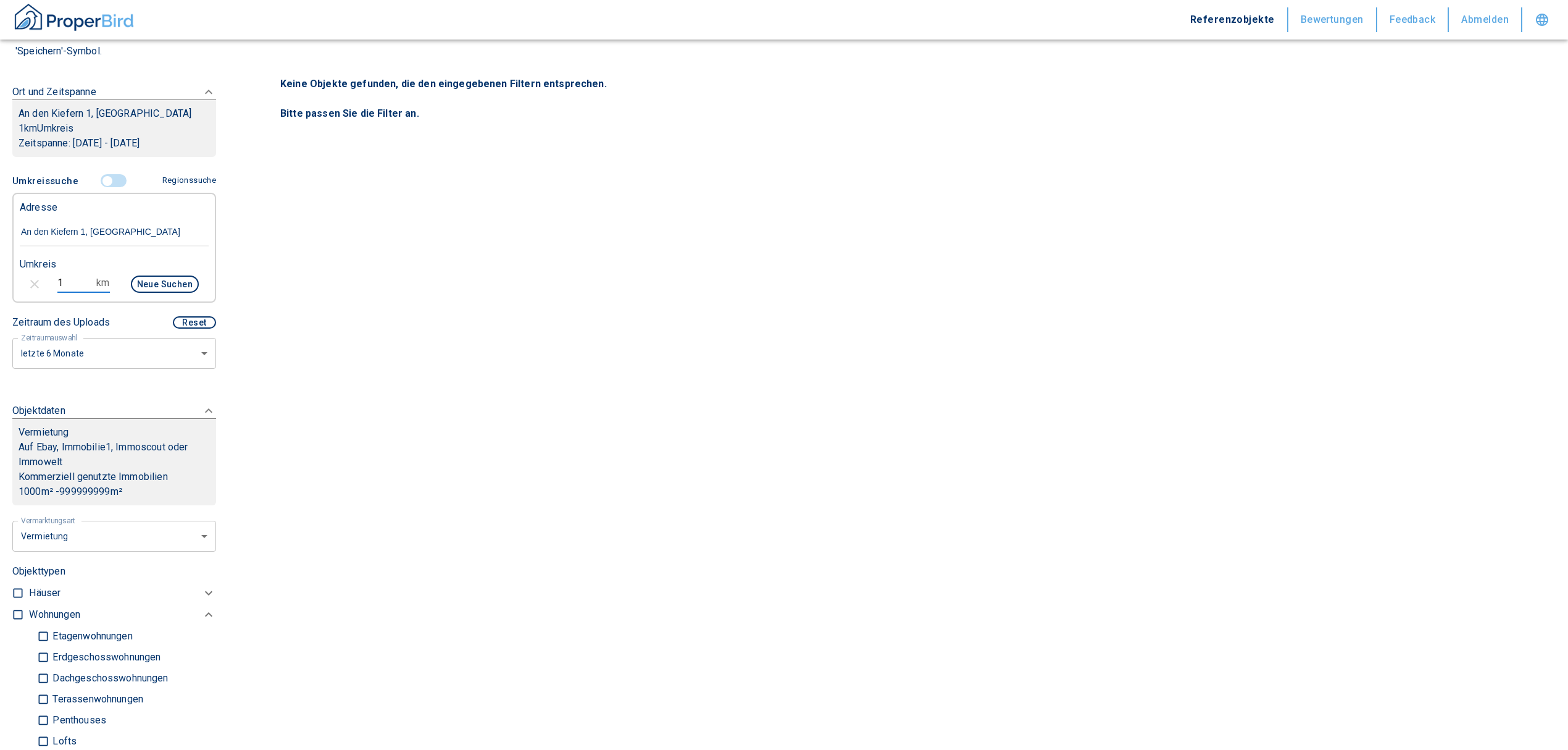
drag, startPoint x: 67, startPoint y: 274, endPoint x: 49, endPoint y: 274, distance: 18.0
click at [49, 274] on div "1 km Neue Suchen" at bounding box center [104, 285] width 189 height 29
type input "2"
click at [158, 287] on button "Neue Suchen" at bounding box center [165, 284] width 68 height 17
type input "2020"
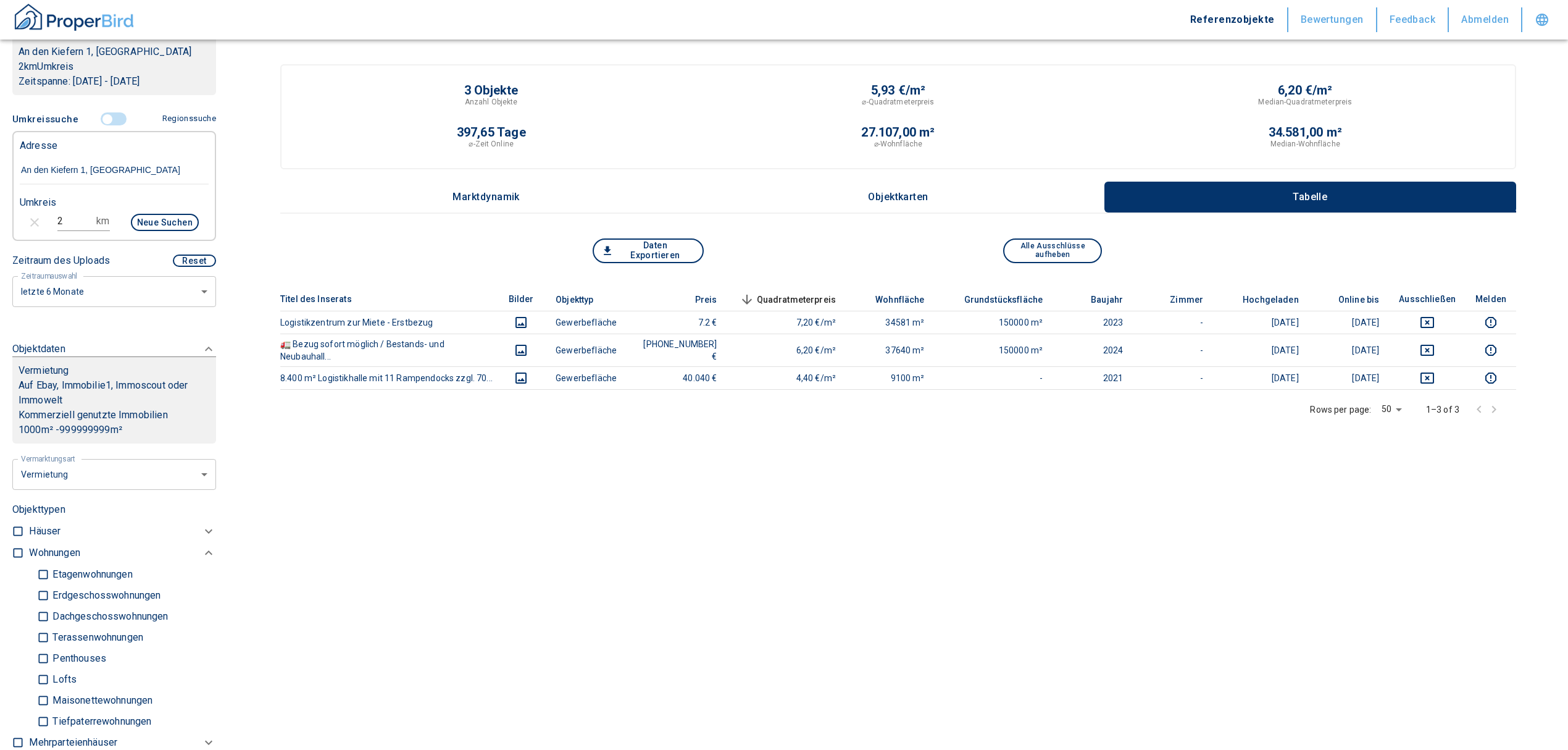
scroll to position [164, 0]
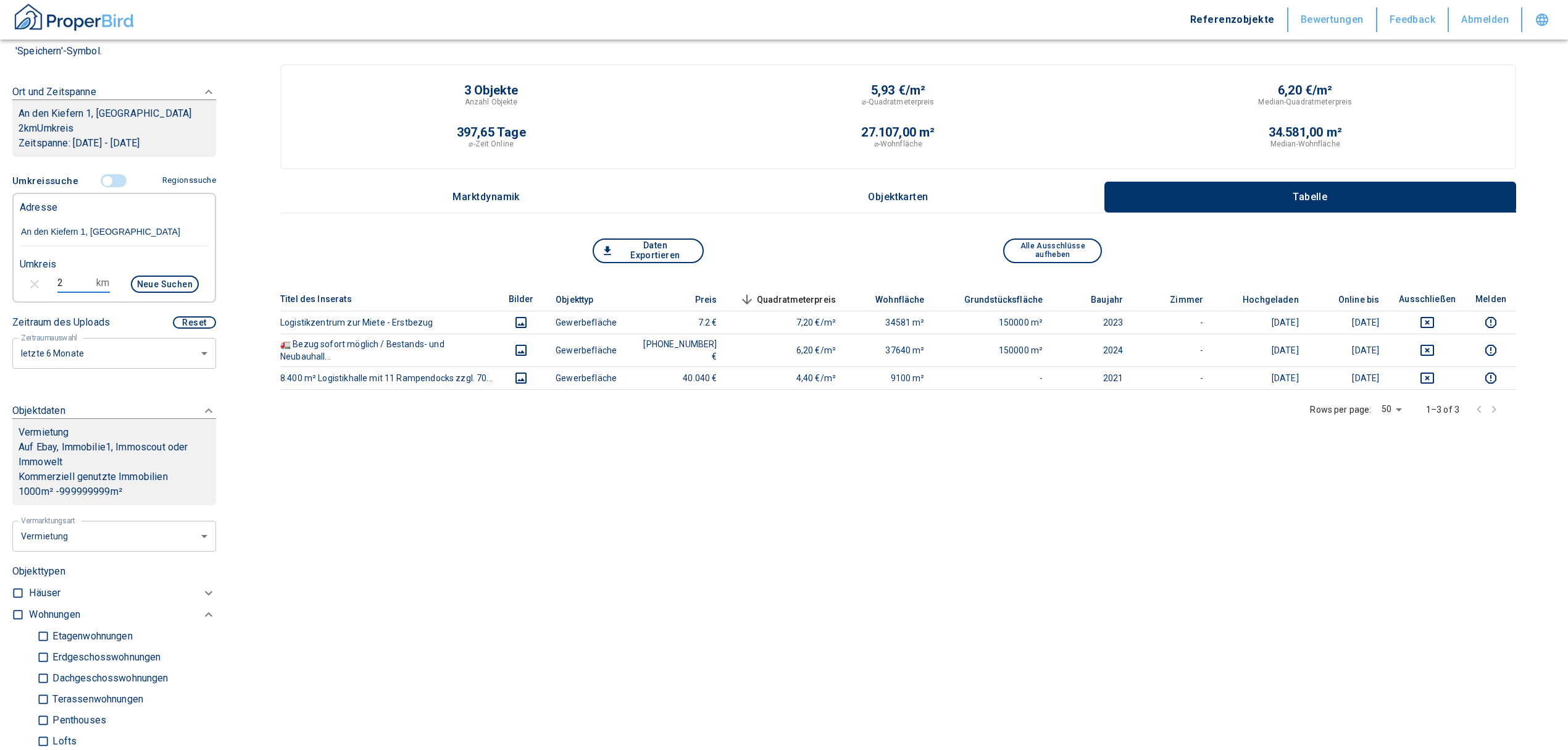
drag, startPoint x: 65, startPoint y: 284, endPoint x: 35, endPoint y: 280, distance: 30.3
click at [35, 280] on div "2 km Neue Suchen" at bounding box center [104, 285] width 189 height 29
type input "3"
click at [165, 273] on div "Neue Suchen" at bounding box center [159, 285] width 79 height 29
click at [163, 282] on button "Neue Suchen" at bounding box center [165, 284] width 68 height 17
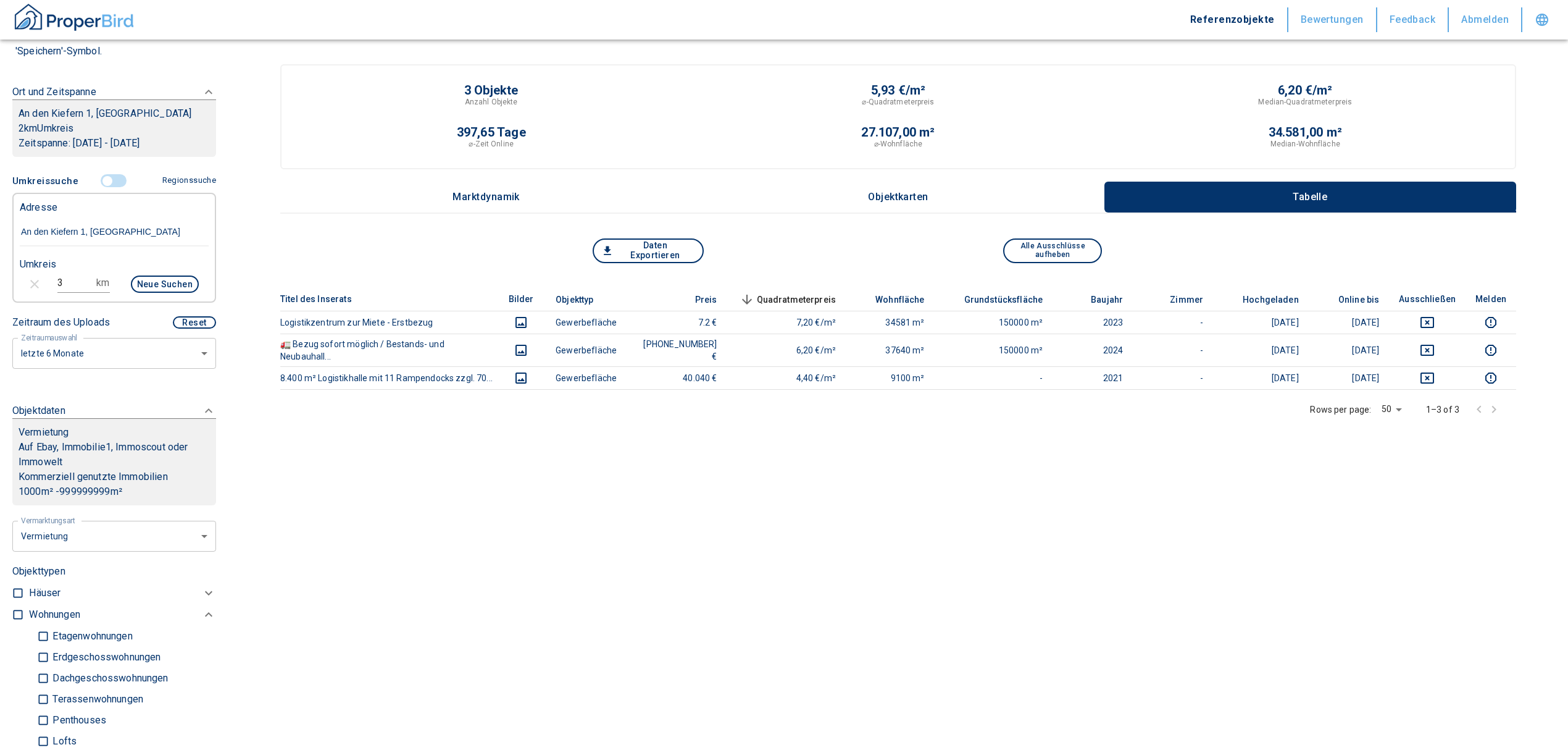
type input "2020"
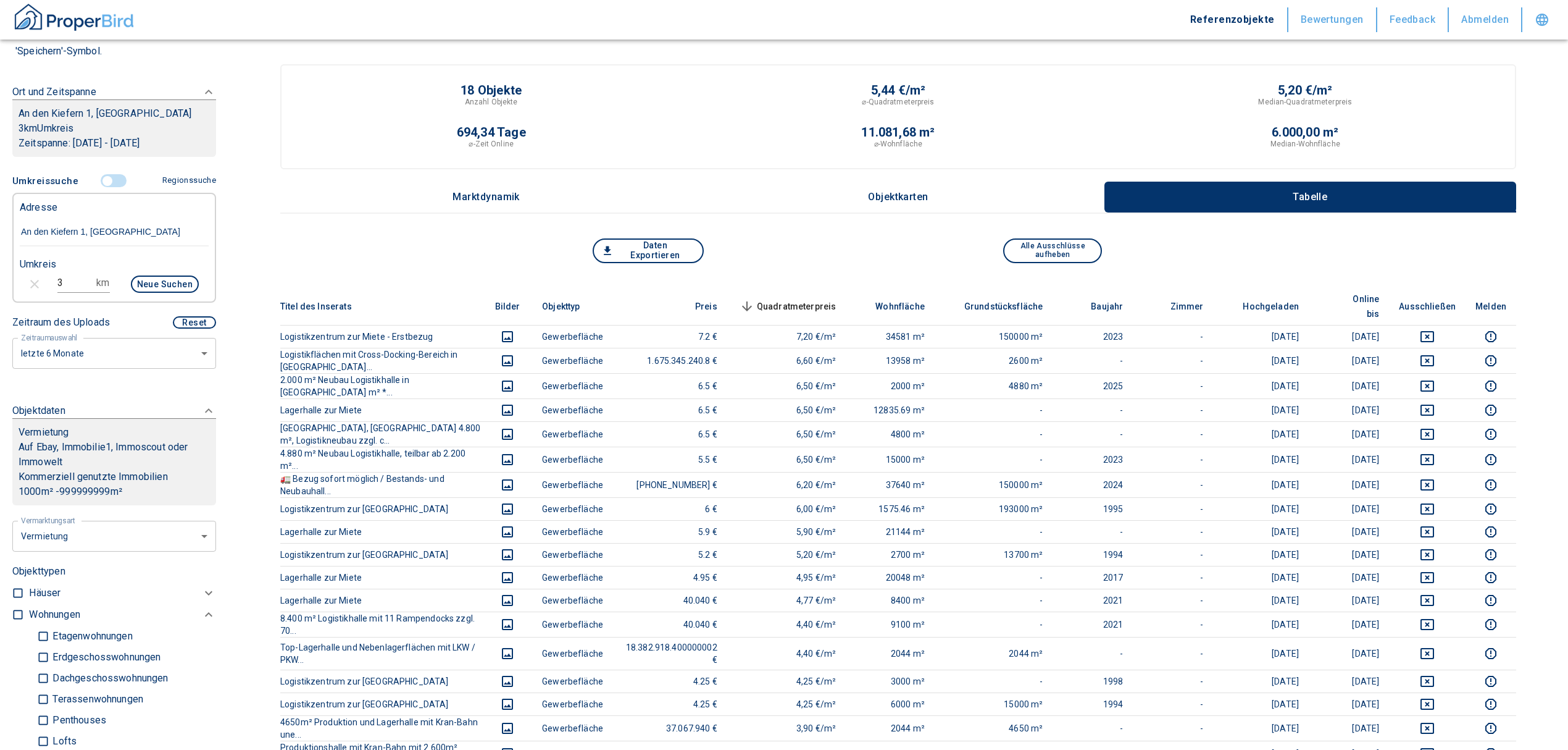
click at [832, 299] on span "Quadratmeterpreis sorted descending" at bounding box center [787, 306] width 100 height 15
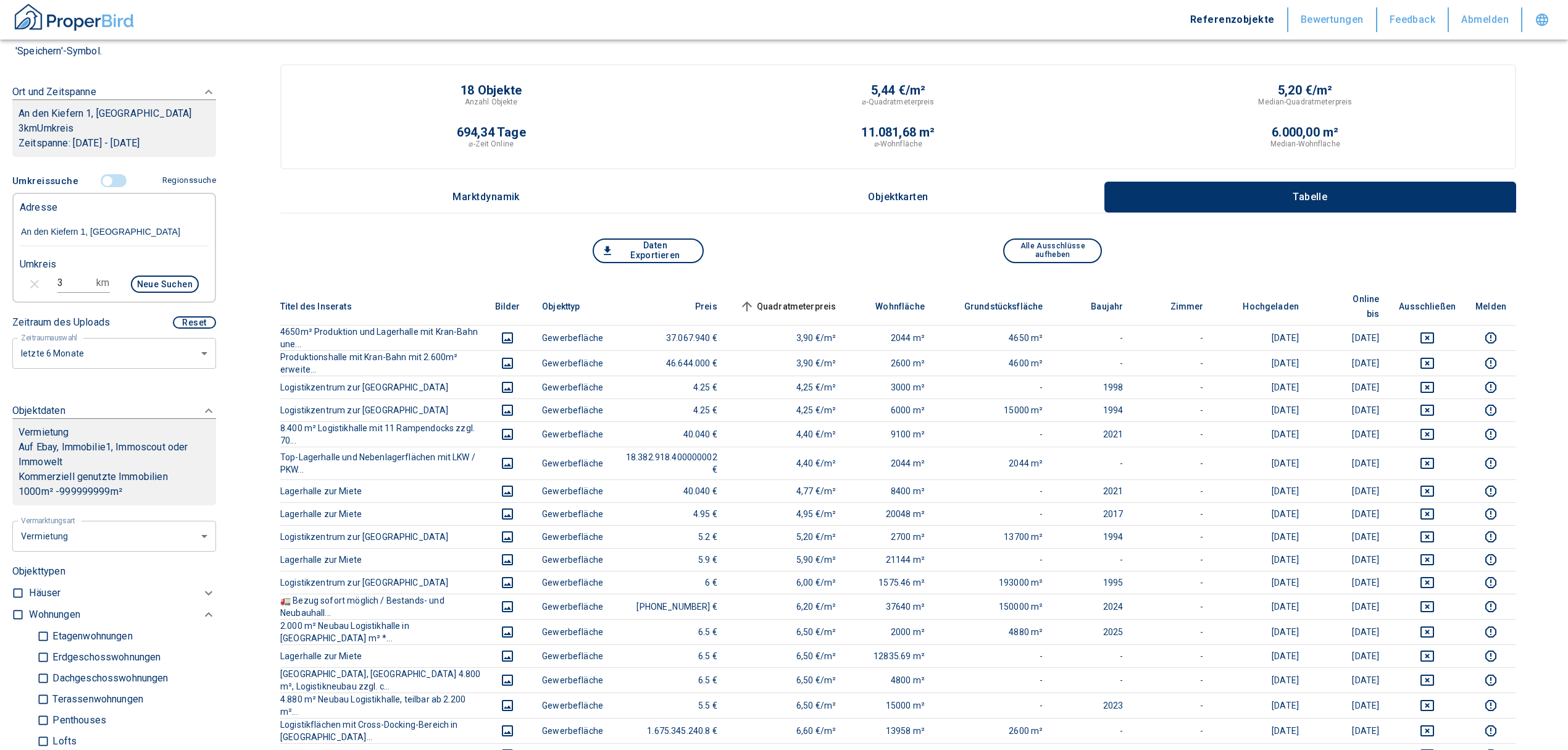
click at [832, 299] on span "Quadratmeterpreis sorted ascending" at bounding box center [787, 306] width 100 height 15
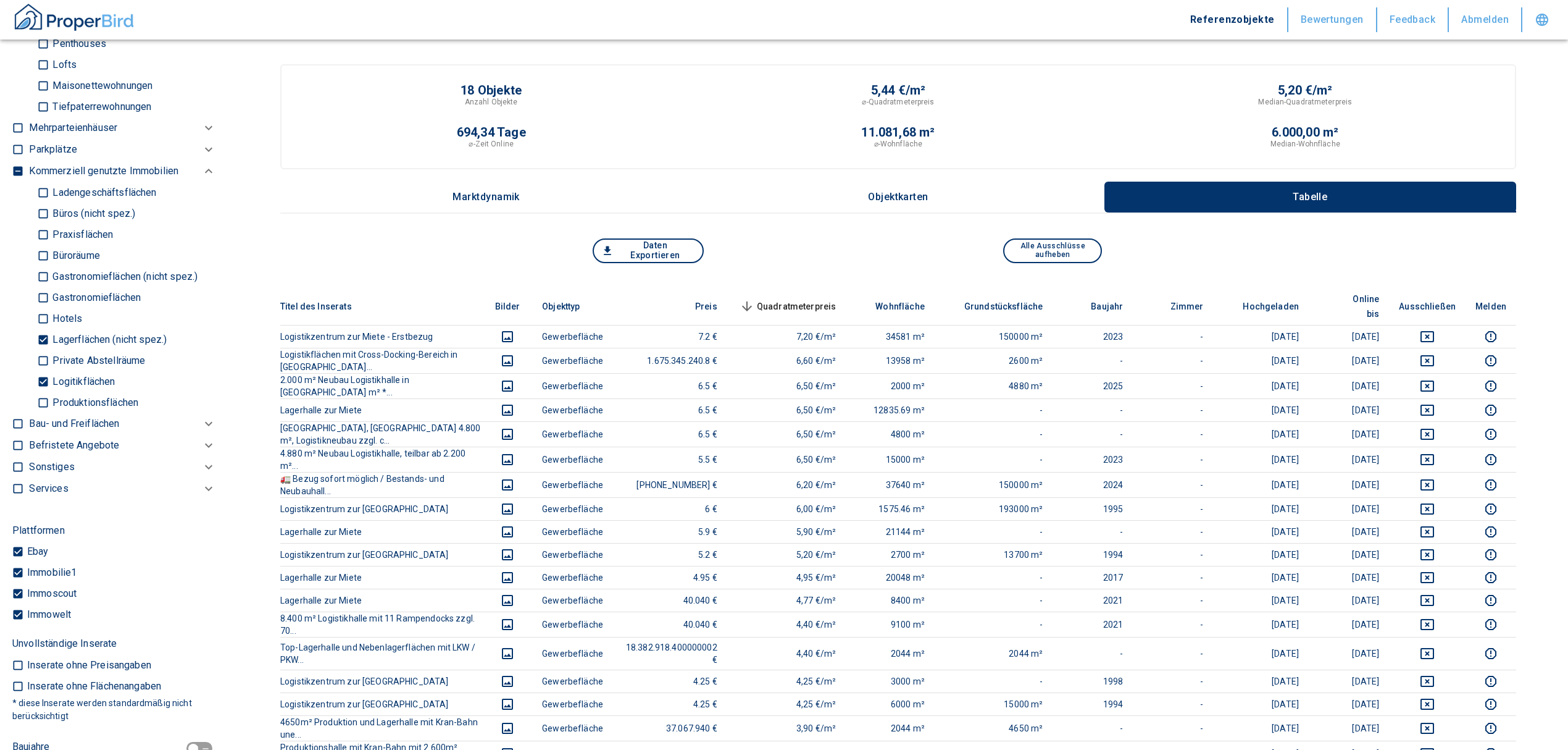
scroll to position [988, 0]
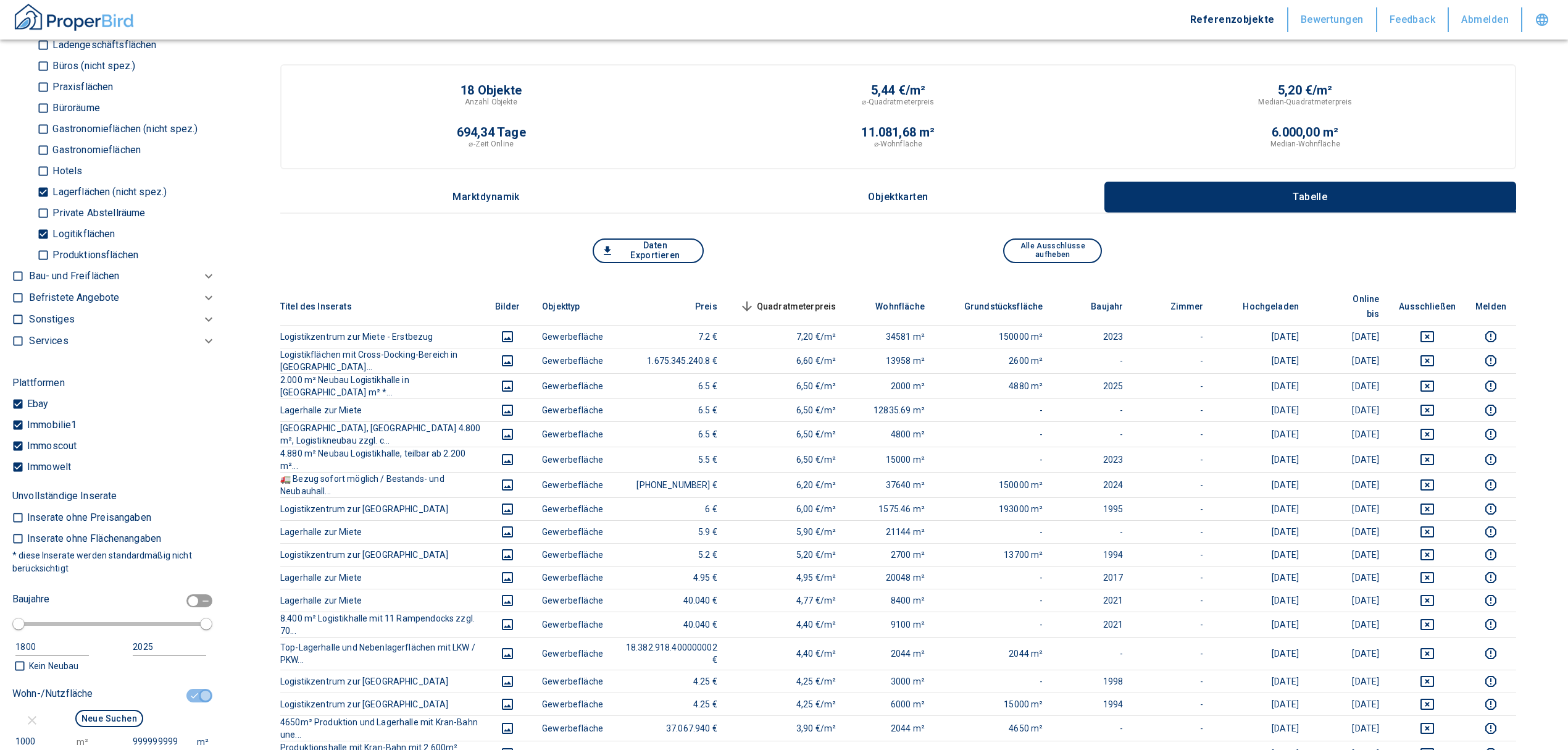
click at [189, 693] on input "checkbox" at bounding box center [206, 696] width 37 height 14
checkbox input "false"
type input "2020"
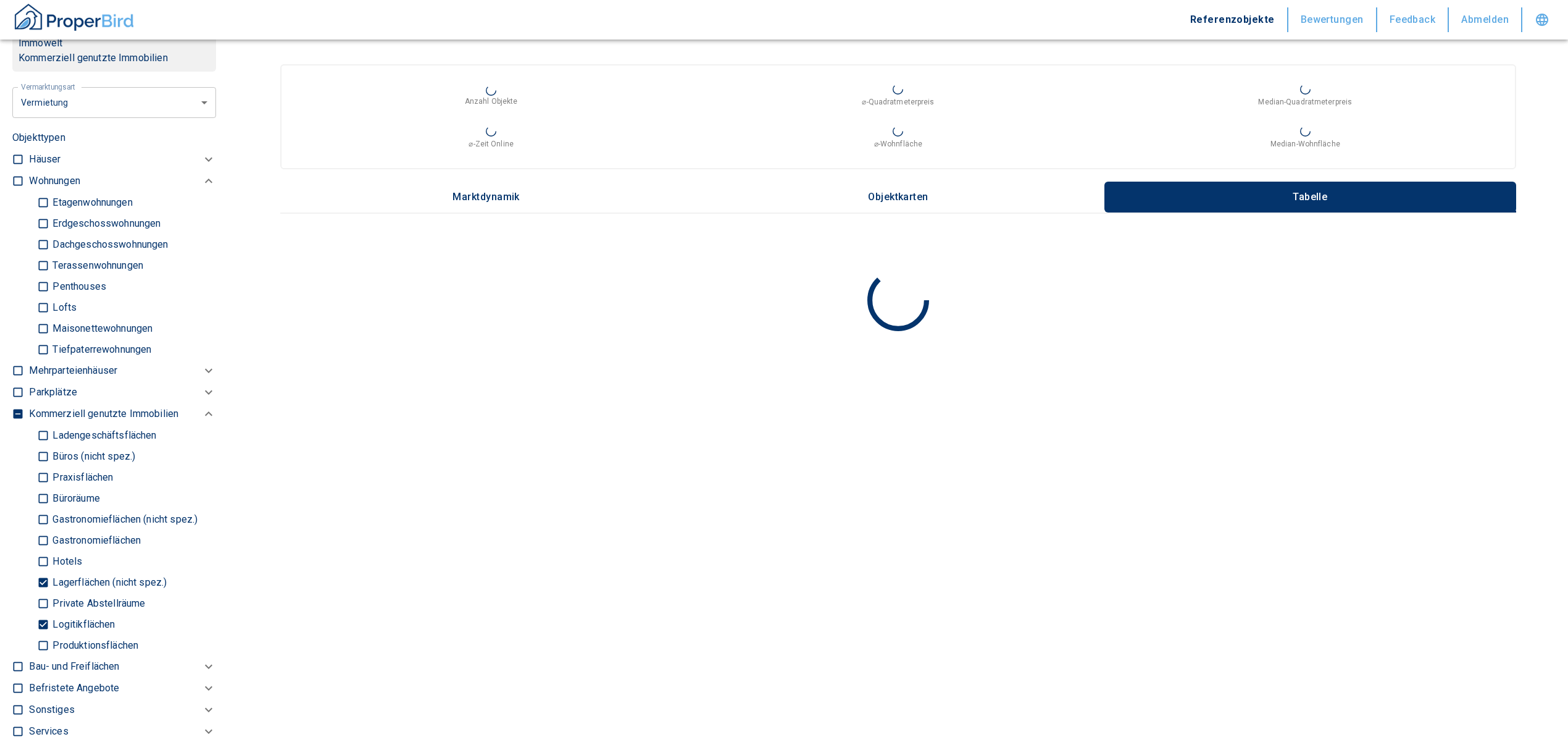
scroll to position [576, 0]
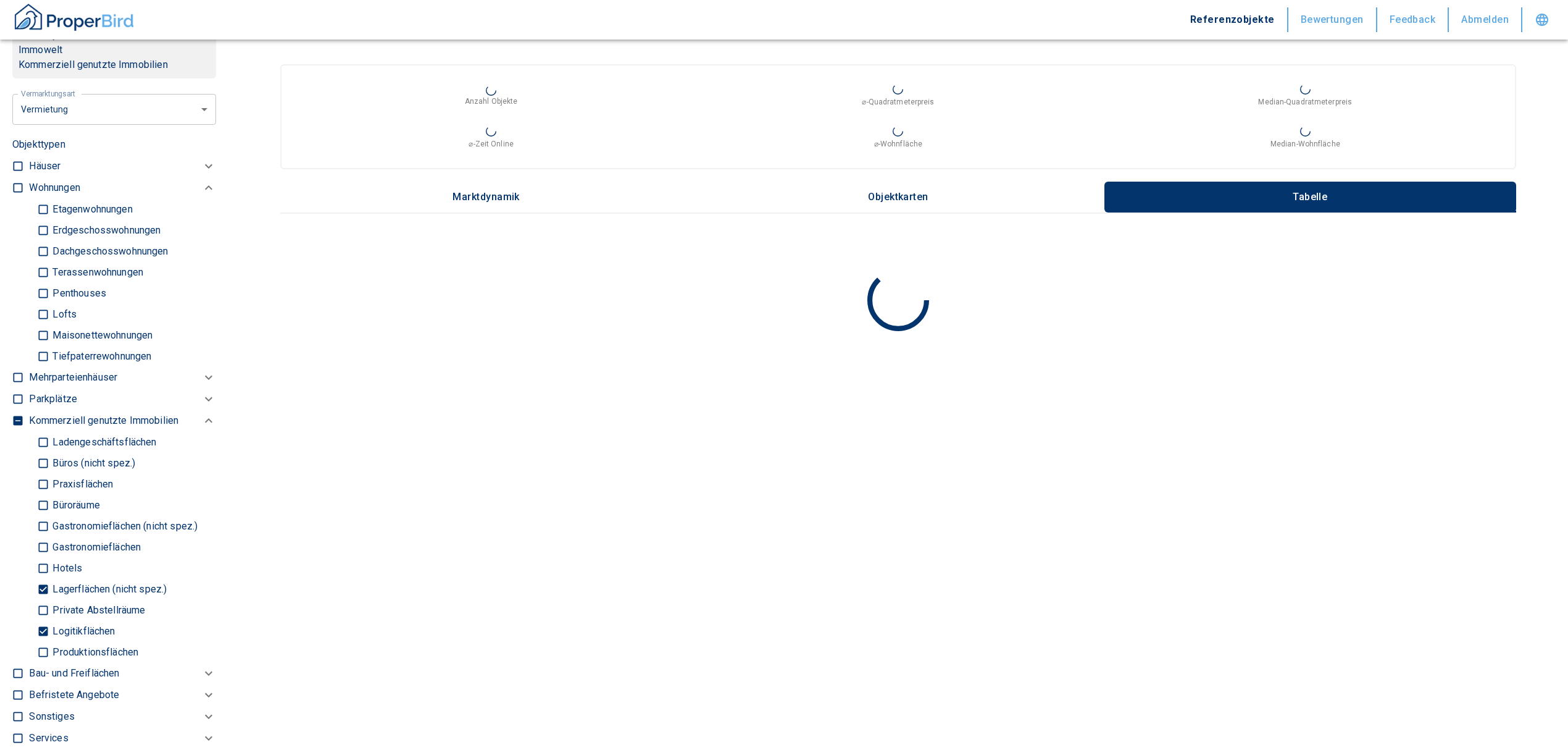
click at [45, 584] on input "Lagerflächen (nicht spez.)" at bounding box center [43, 589] width 12 height 22
checkbox input "false"
type input "2020"
type input "999999990"
drag, startPoint x: 42, startPoint y: 622, endPoint x: 48, endPoint y: 567, distance: 55.3
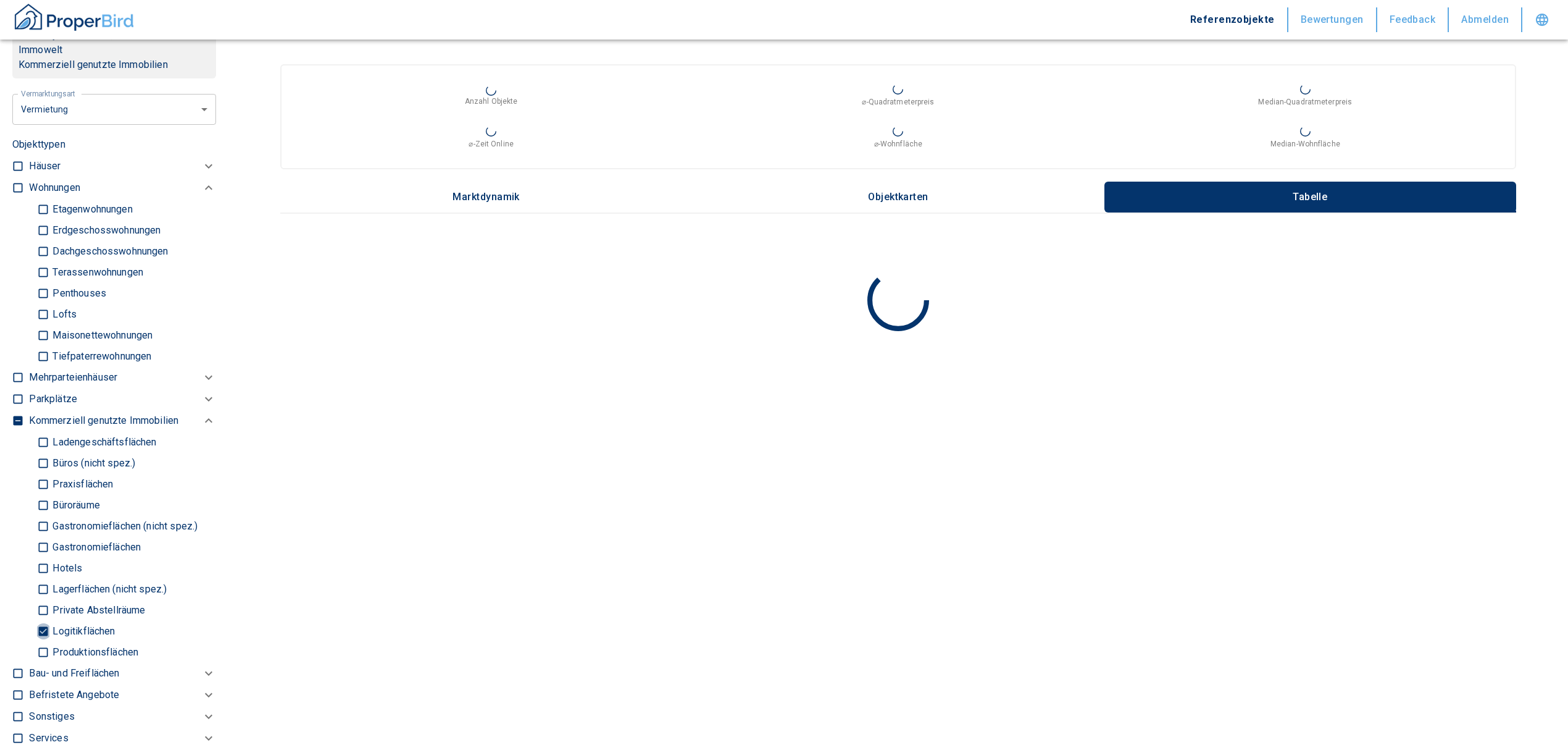
click at [42, 621] on input "Logitikflächen" at bounding box center [43, 631] width 12 height 22
checkbox input "false"
type input "2020"
type input "999999990"
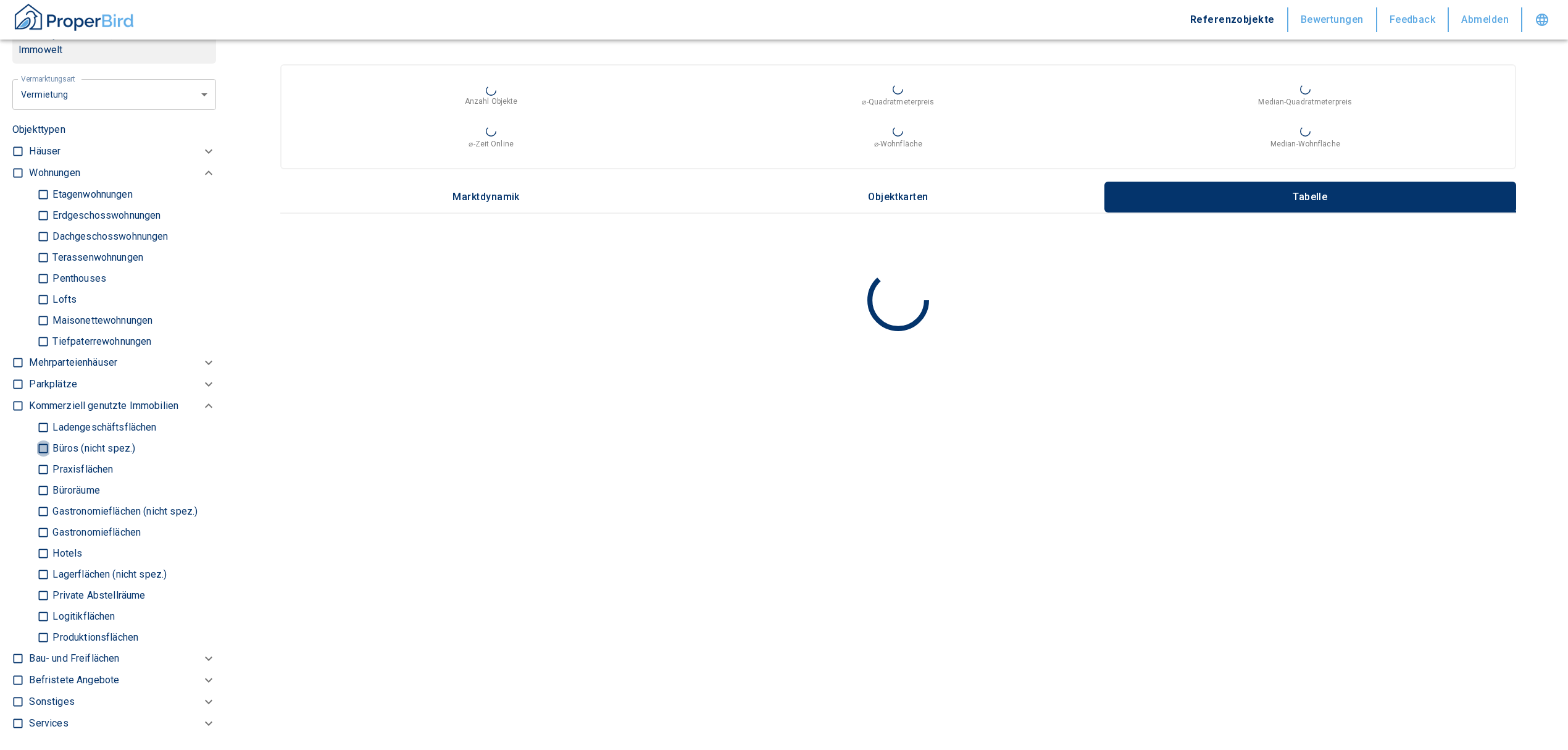
click at [45, 446] on input "Büros (nicht spez.)" at bounding box center [43, 448] width 12 height 22
checkbox input "true"
type input "2020"
type input "999999990"
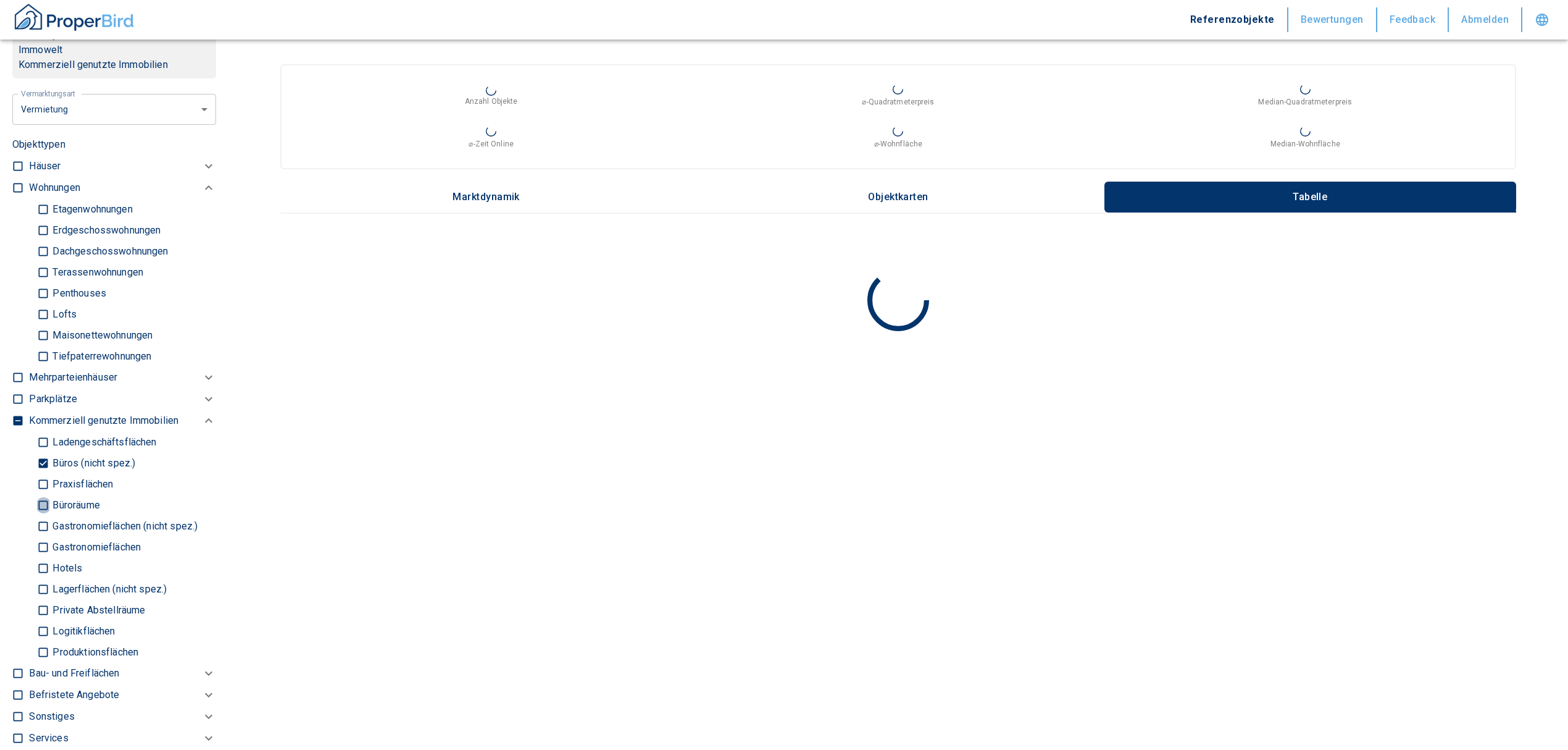
click at [39, 507] on input "Büroräume" at bounding box center [43, 505] width 12 height 22
checkbox input "true"
type input "2020"
type input "999999990"
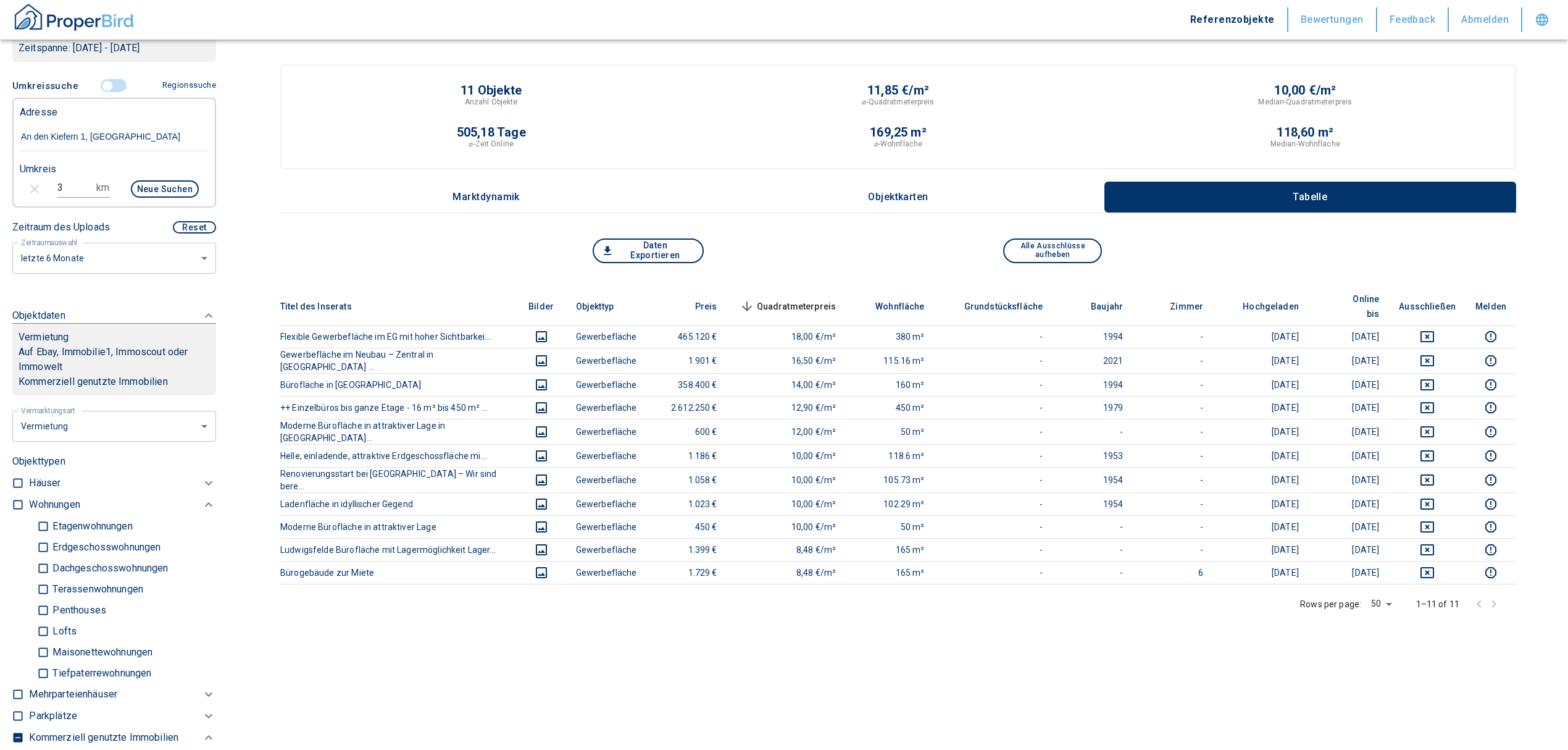
scroll to position [164, 0]
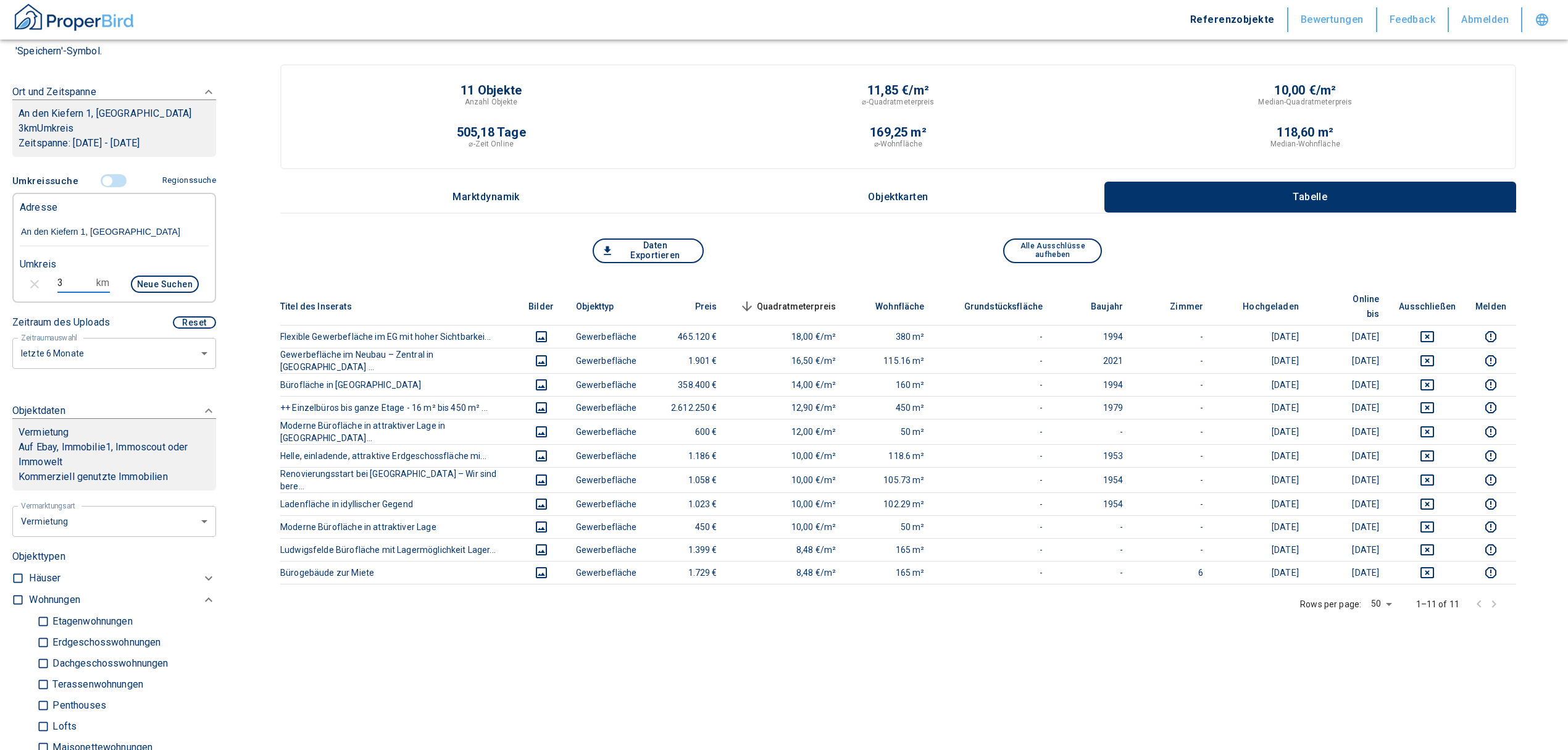
drag, startPoint x: 63, startPoint y: 282, endPoint x: 42, endPoint y: 271, distance: 23.7
click at [42, 271] on div "3 km Neue Suchen" at bounding box center [104, 285] width 189 height 29
type input "5"
click at [160, 282] on button "Neue Suchen" at bounding box center [165, 284] width 68 height 17
type input "2020"
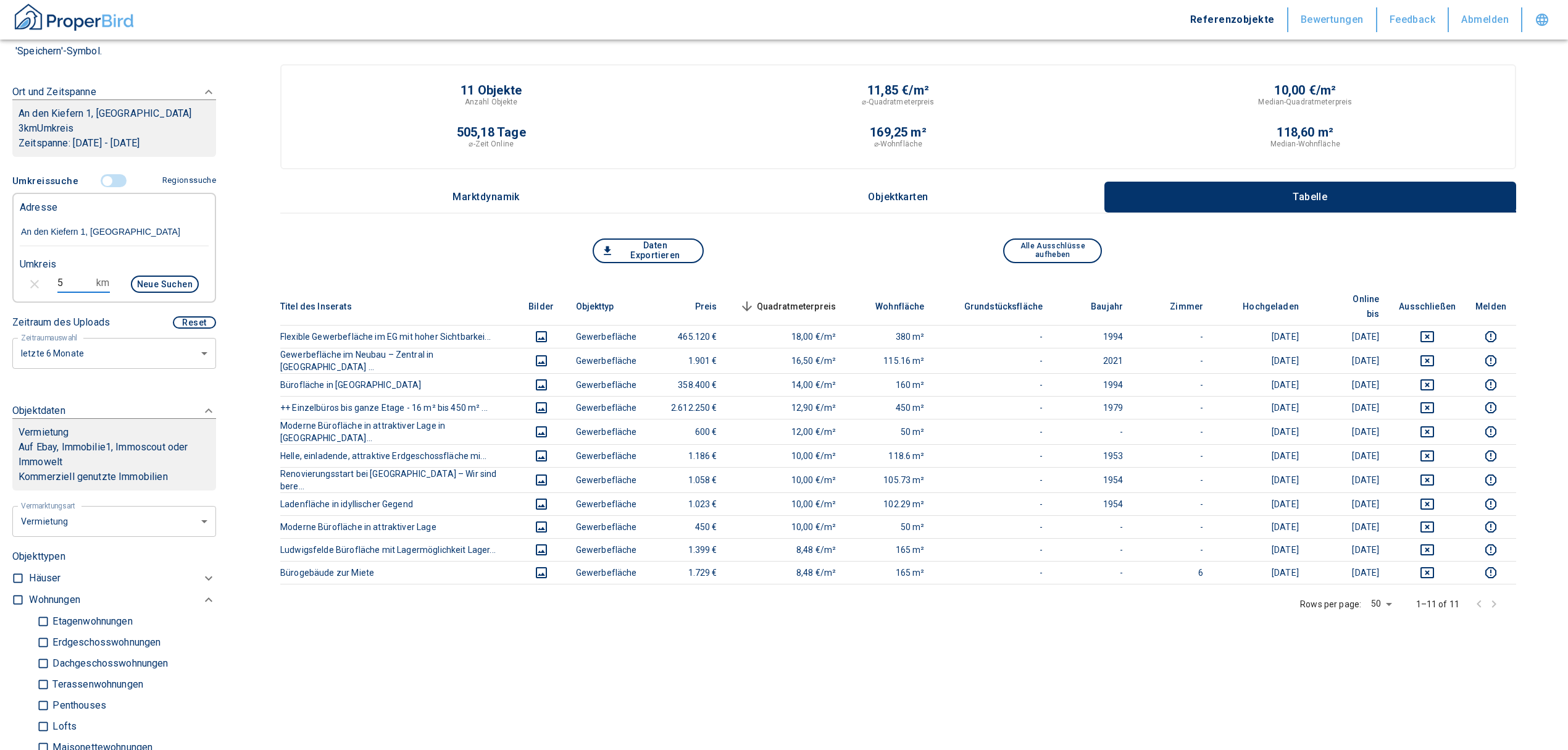
type input "999999990"
